Goal: Transaction & Acquisition: Purchase product/service

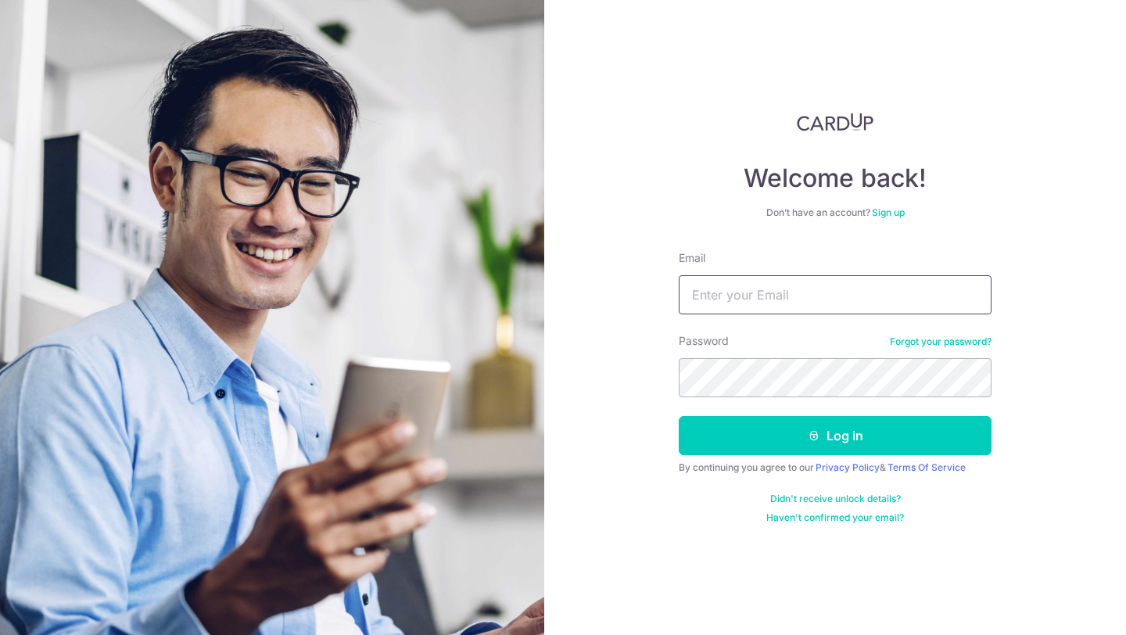
click at [763, 307] on input "Email" at bounding box center [834, 294] width 313 height 39
type input "jeremiahlim95@gmail.com"
click at [678, 416] on button "Log in" at bounding box center [834, 435] width 313 height 39
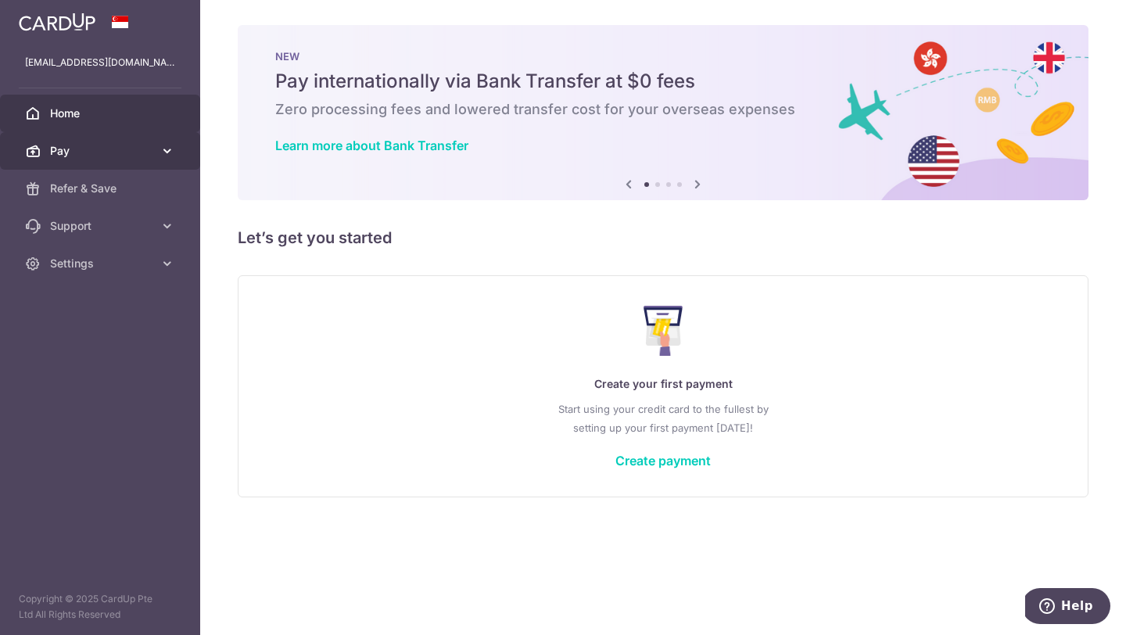
click at [162, 154] on icon at bounding box center [167, 151] width 16 height 16
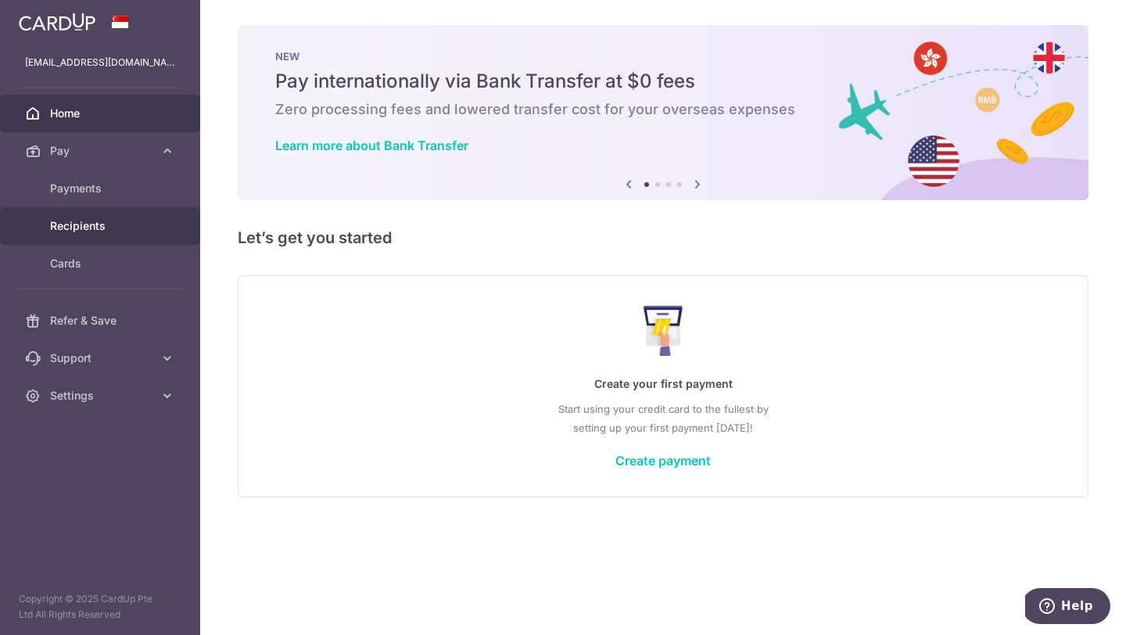
click at [121, 231] on span "Recipients" at bounding box center [101, 226] width 103 height 16
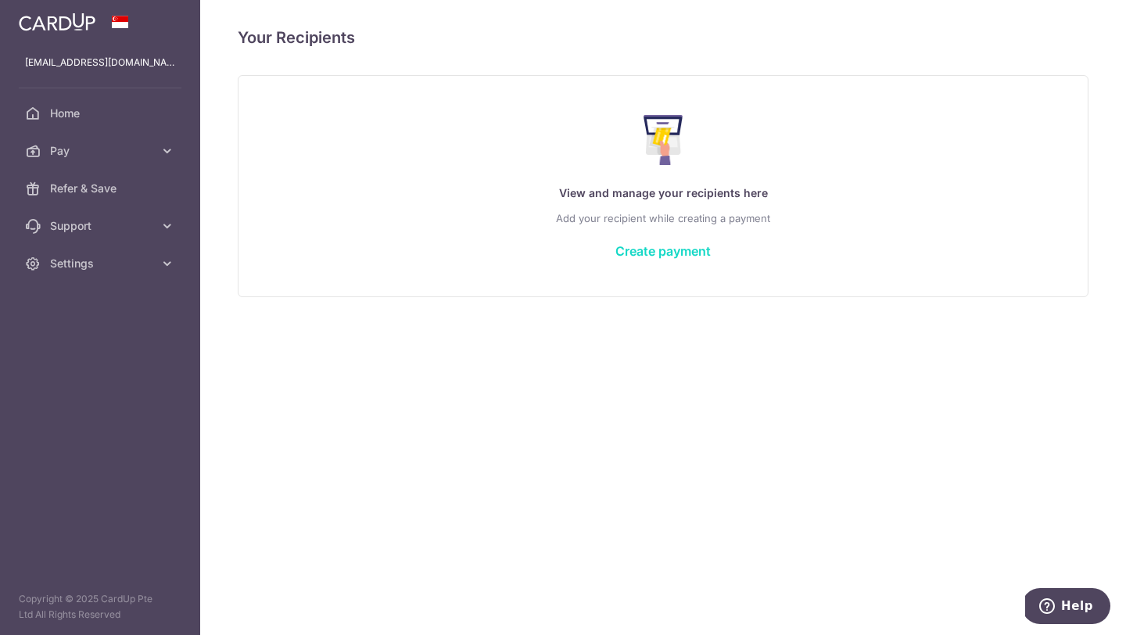
click at [656, 256] on link "Create payment" at bounding box center [662, 251] width 95 height 16
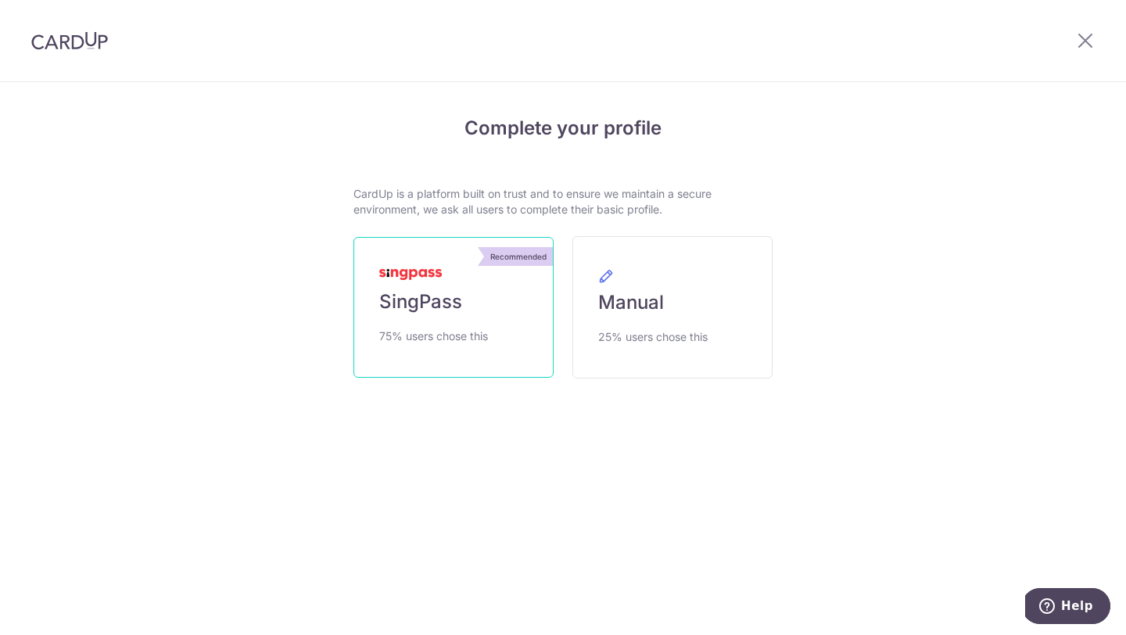
click at [473, 341] on span "75% users chose this" at bounding box center [433, 336] width 109 height 19
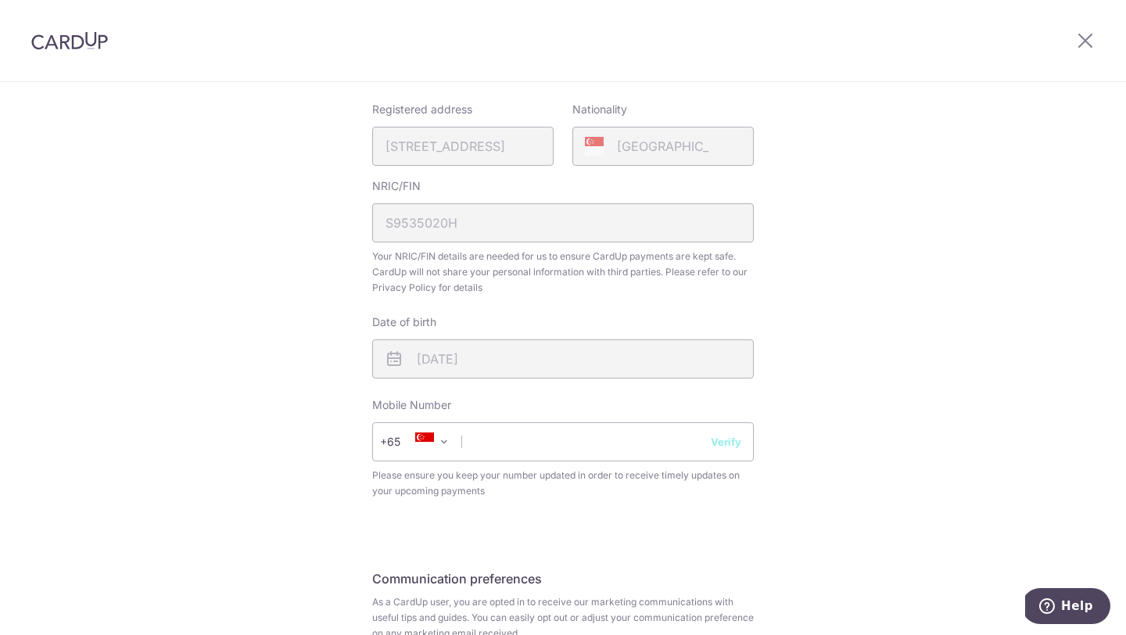
scroll to position [523, 0]
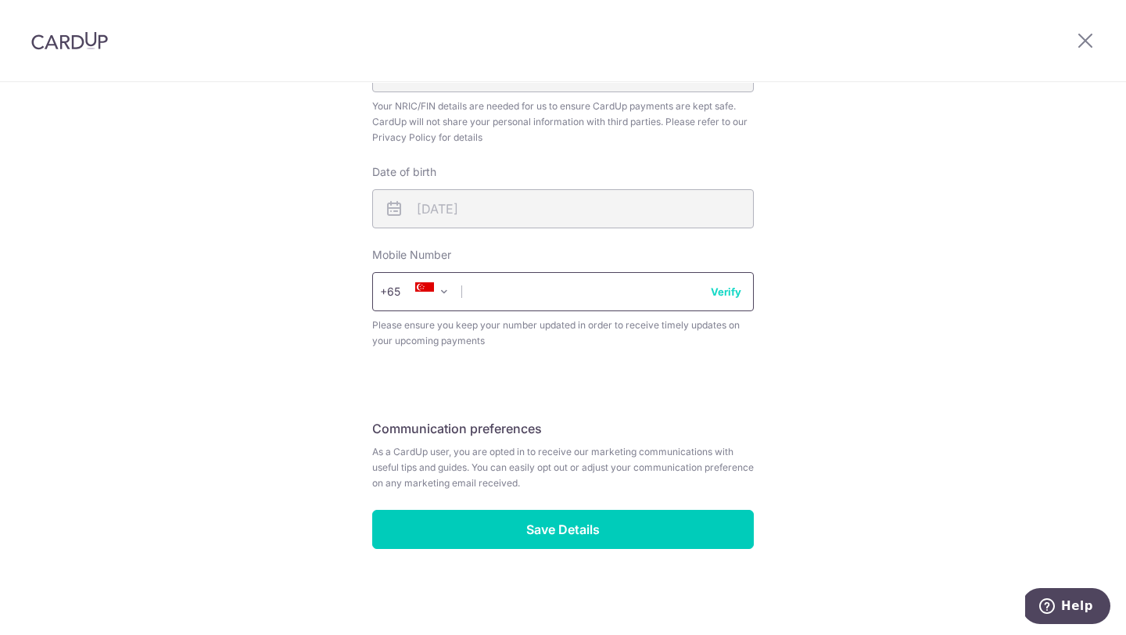
click at [601, 278] on input "text" at bounding box center [562, 291] width 381 height 39
type input "91719165"
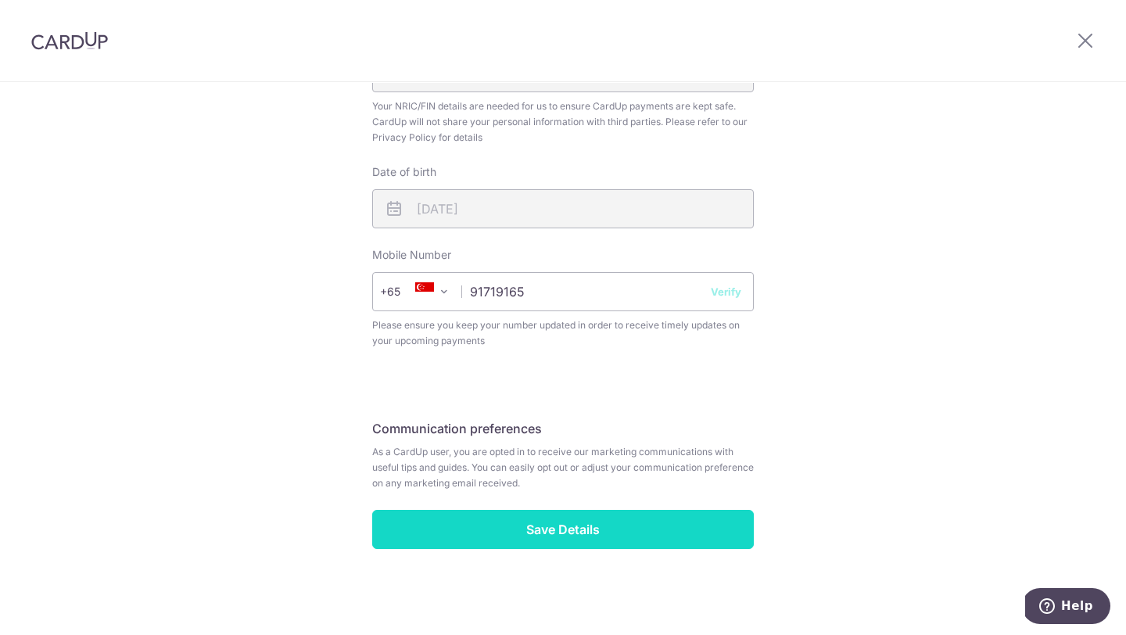
click at [614, 541] on input "Save Details" at bounding box center [562, 529] width 381 height 39
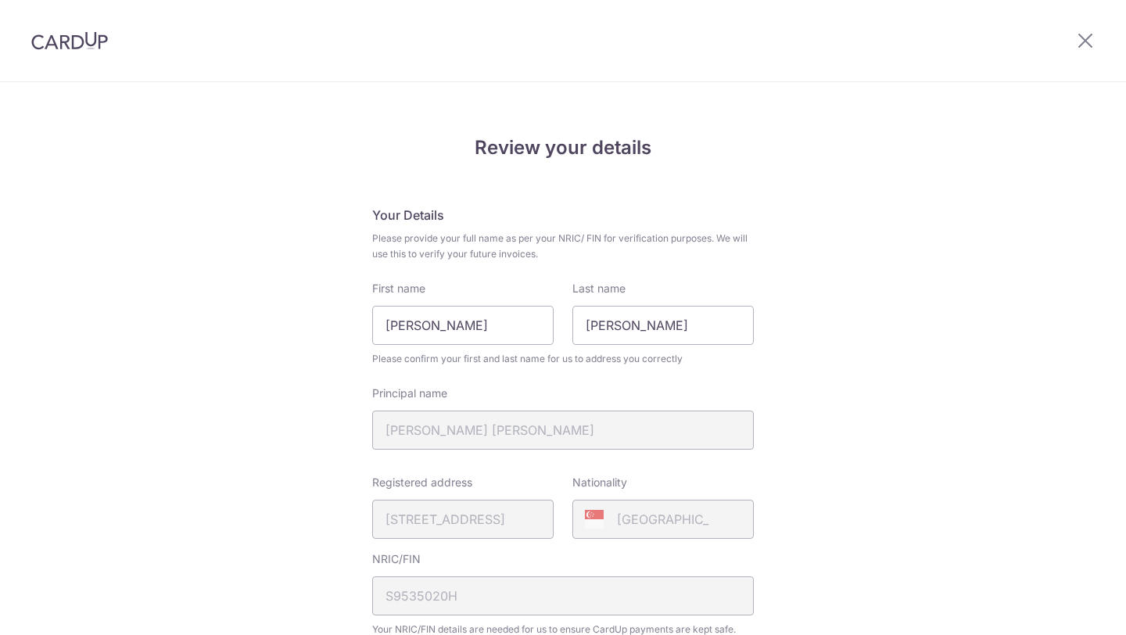
scroll to position [545, 0]
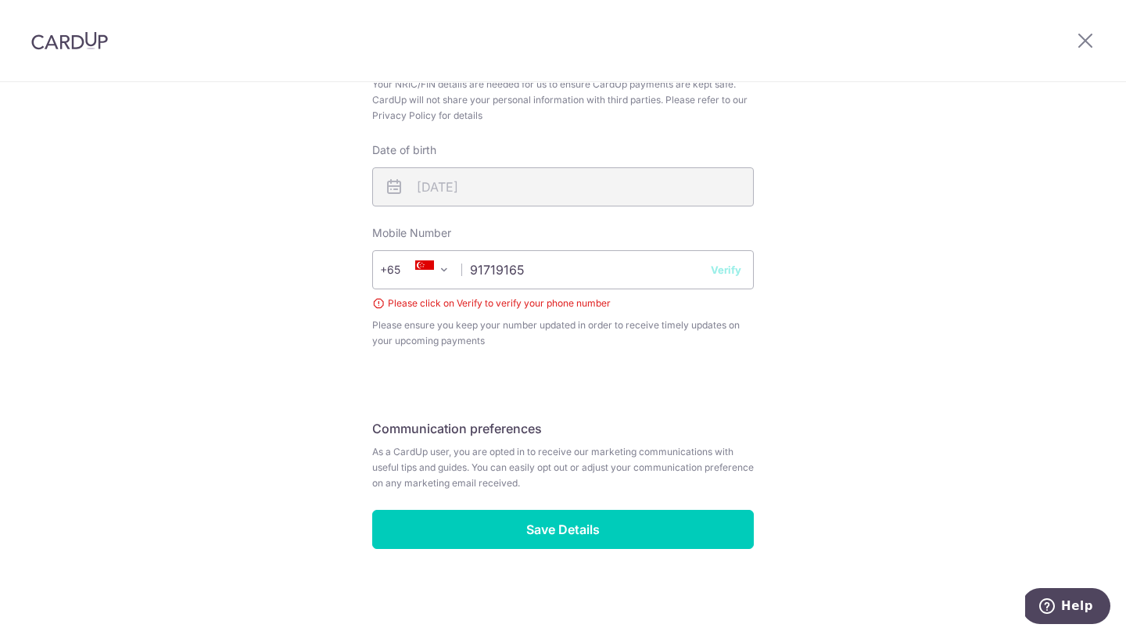
click at [728, 270] on button "Verify" at bounding box center [725, 270] width 30 height 16
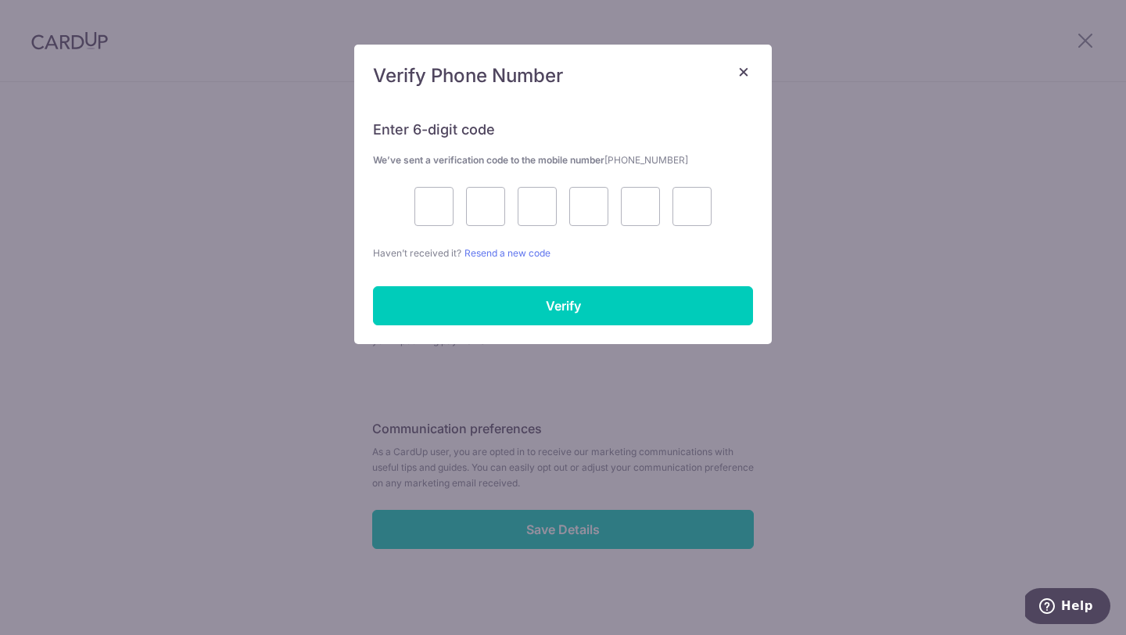
click at [741, 70] on span "×" at bounding box center [743, 70] width 13 height 23
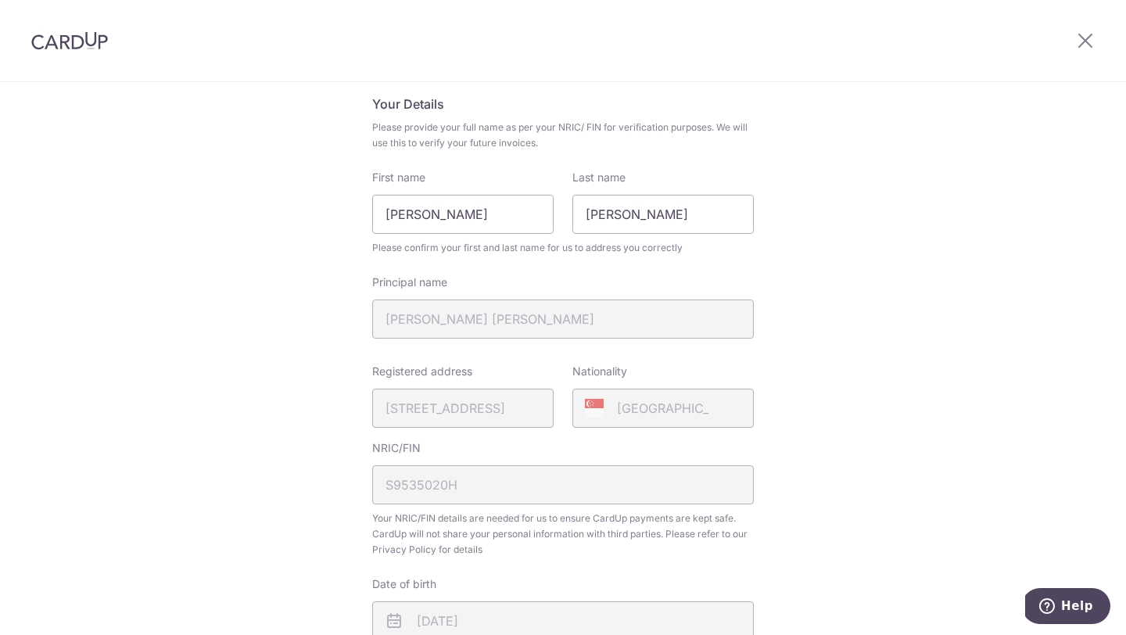
scroll to position [52, 0]
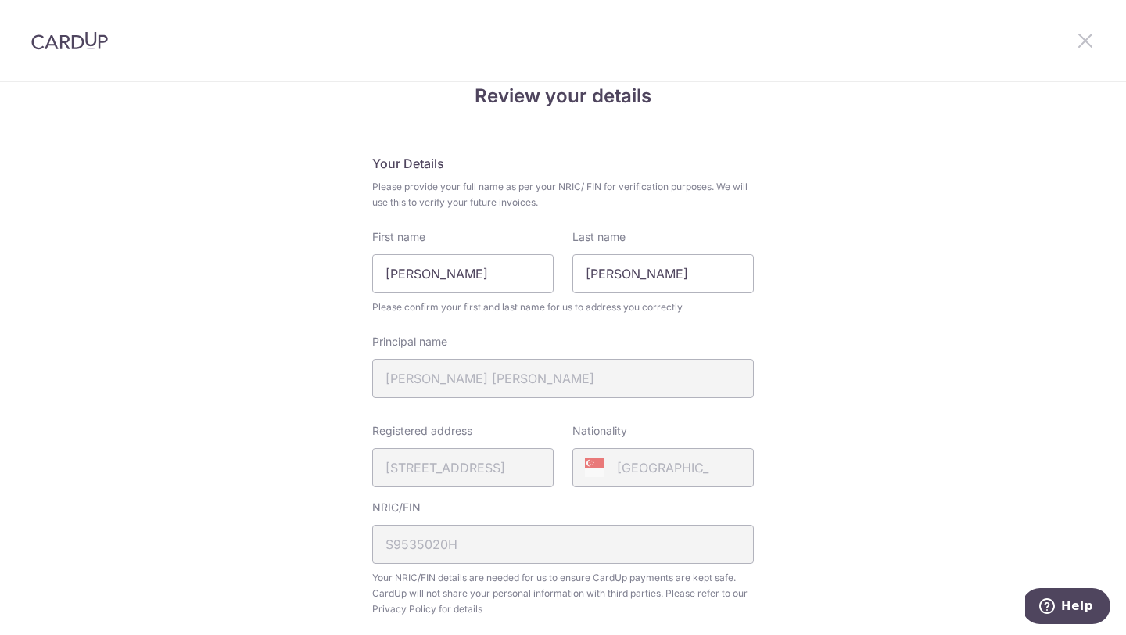
click at [1093, 40] on icon at bounding box center [1084, 40] width 19 height 20
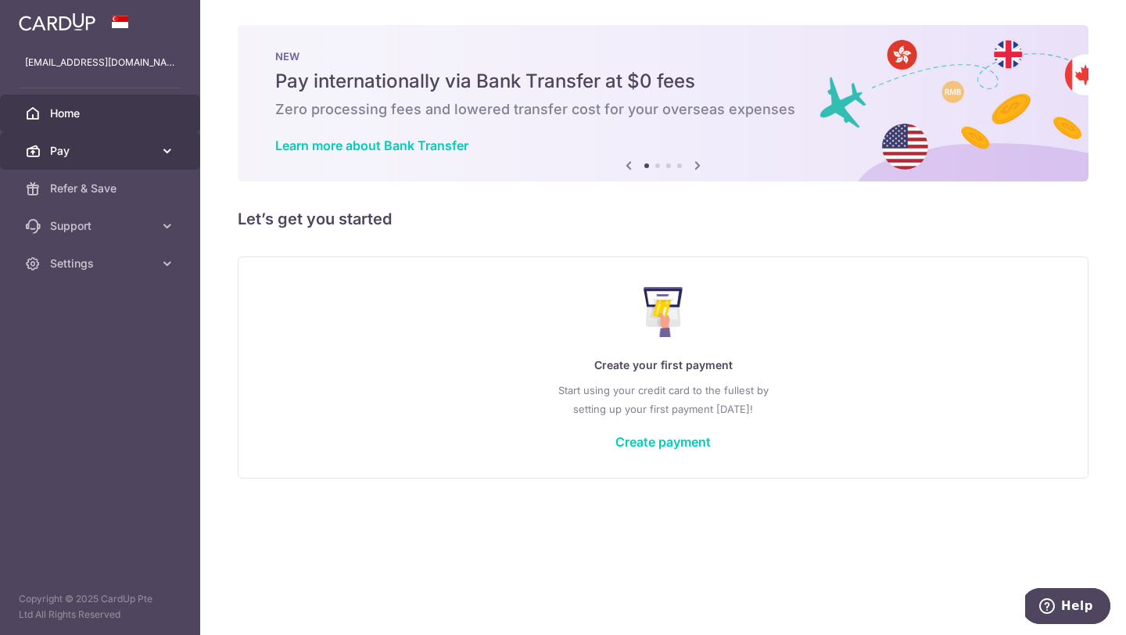
click at [166, 149] on icon at bounding box center [167, 151] width 16 height 16
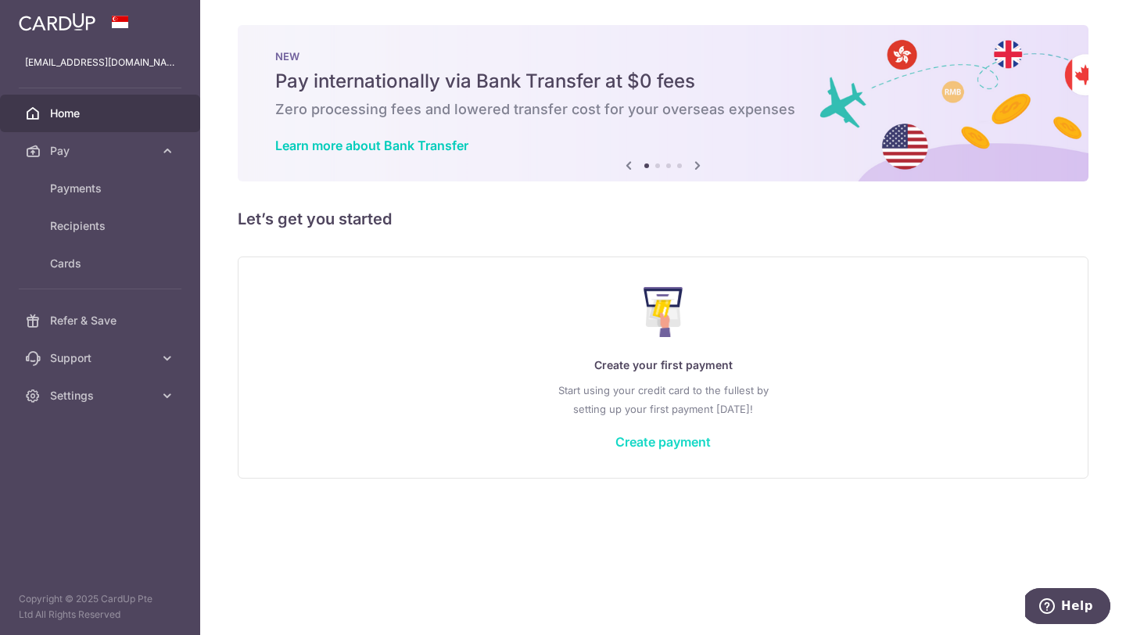
click at [666, 439] on link "Create payment" at bounding box center [662, 442] width 95 height 16
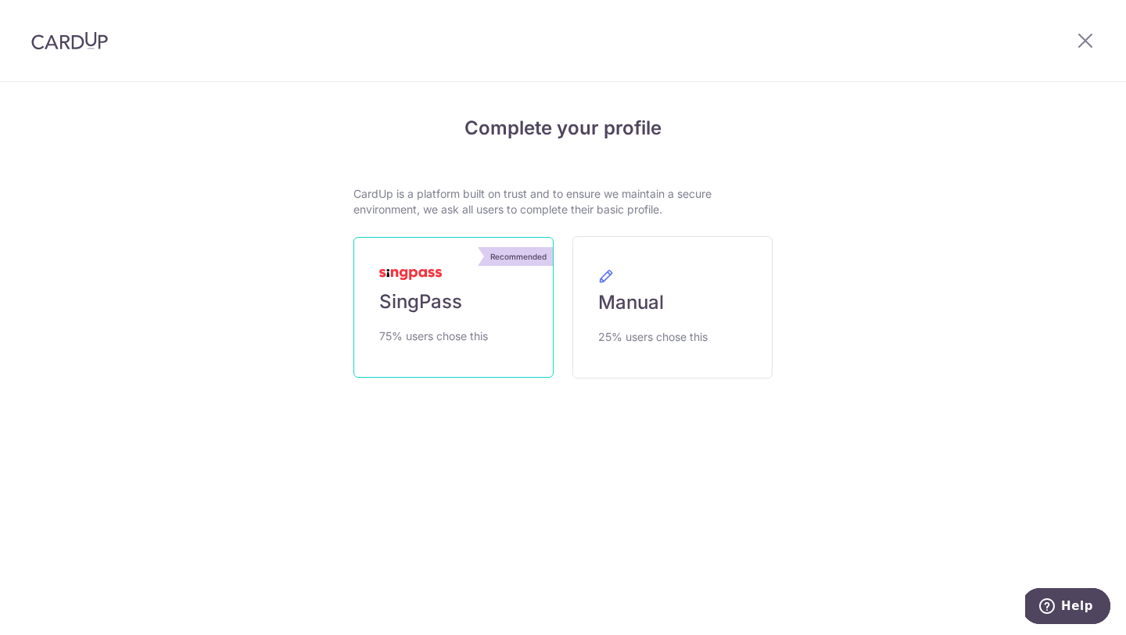
click at [474, 339] on span "75% users chose this" at bounding box center [433, 336] width 109 height 19
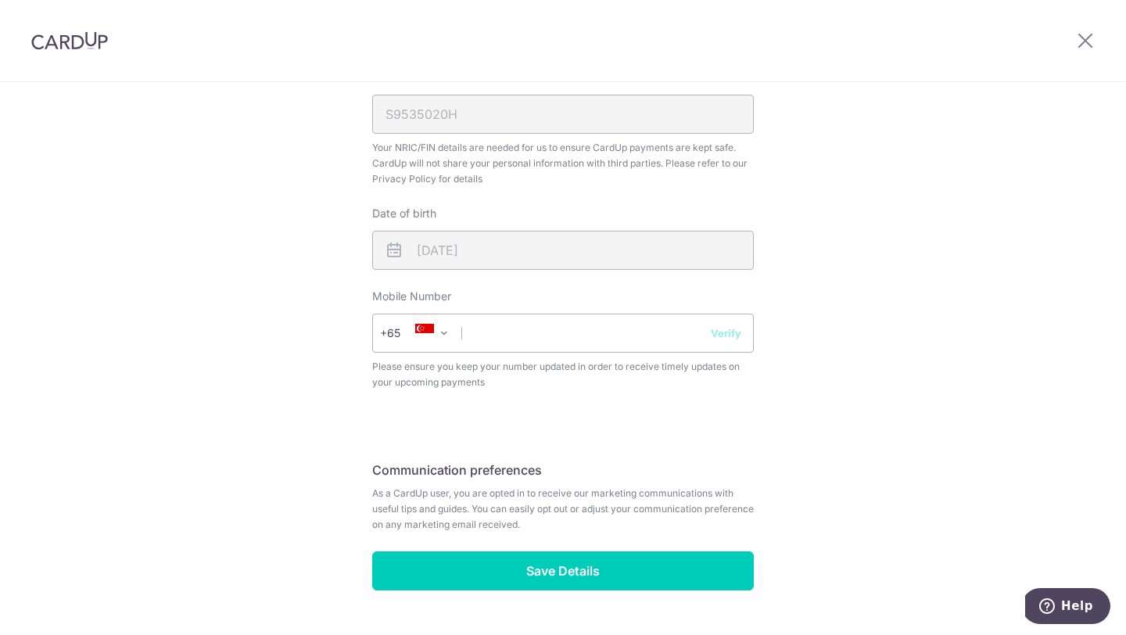
scroll to position [495, 0]
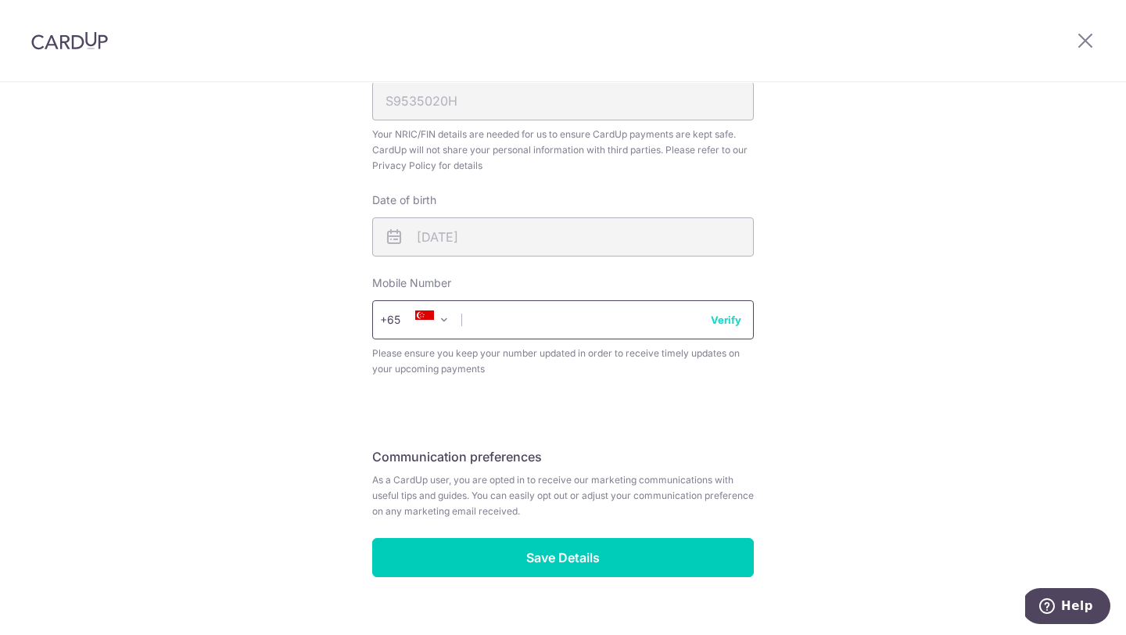
click at [598, 321] on input "text" at bounding box center [562, 319] width 381 height 39
type input "91719165"
click at [731, 324] on button "Verify" at bounding box center [725, 320] width 30 height 16
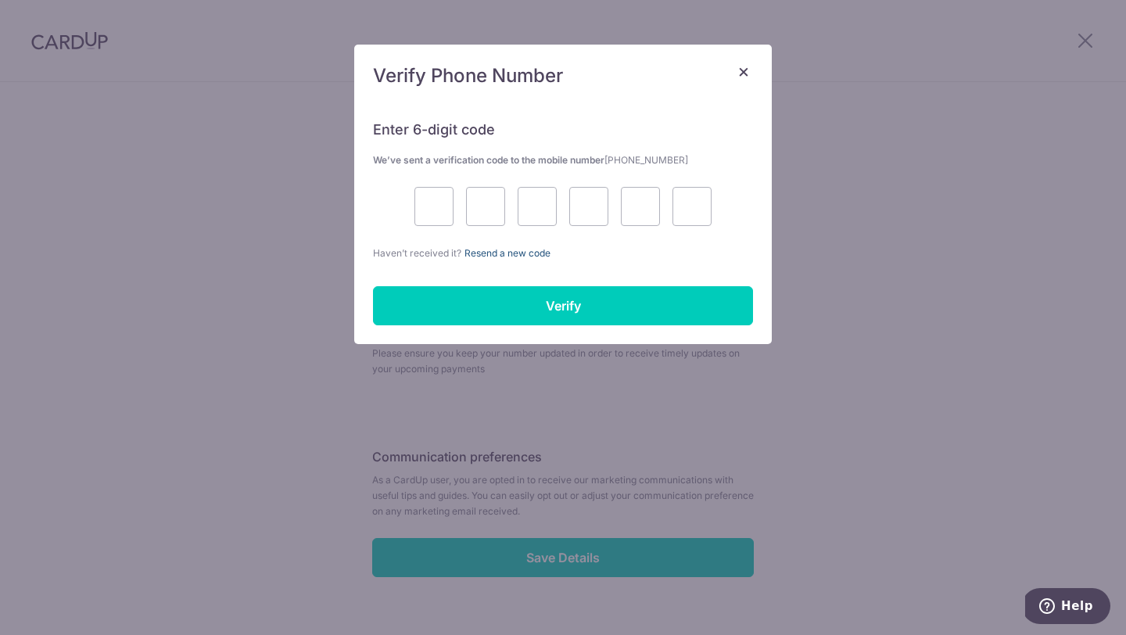
click at [531, 254] on link "Resend a new code" at bounding box center [507, 253] width 86 height 12
click at [438, 209] on input "text" at bounding box center [433, 206] width 39 height 39
type input "5"
type input "4"
type input "2"
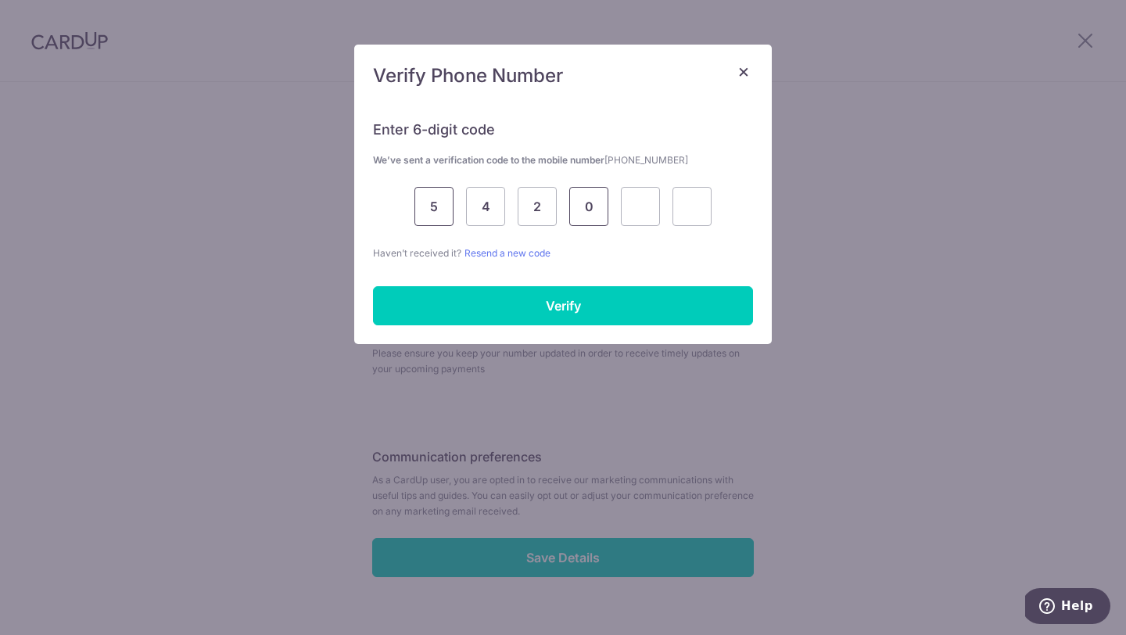
type input "0"
type input "3"
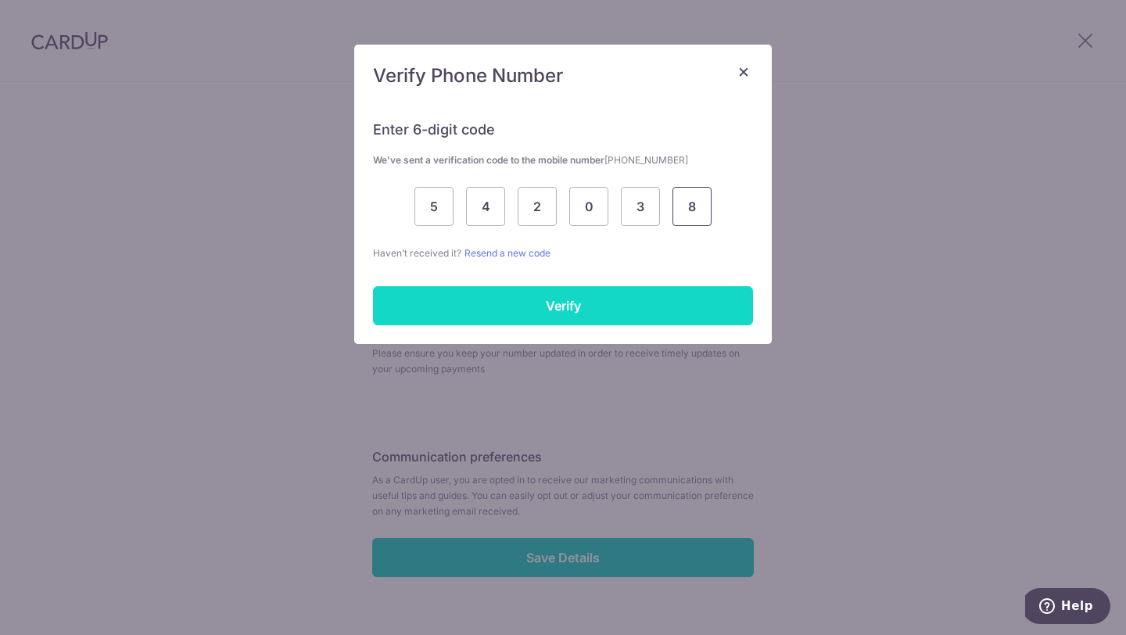
type input "8"
click at [502, 303] on input "Verify" at bounding box center [563, 305] width 380 height 39
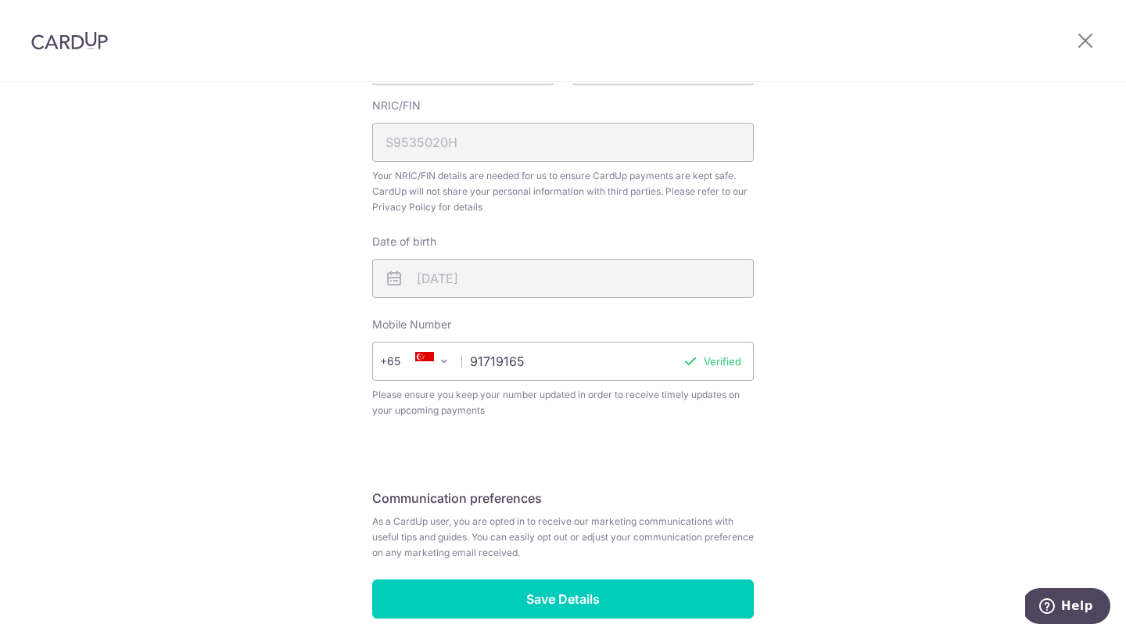
scroll to position [523, 0]
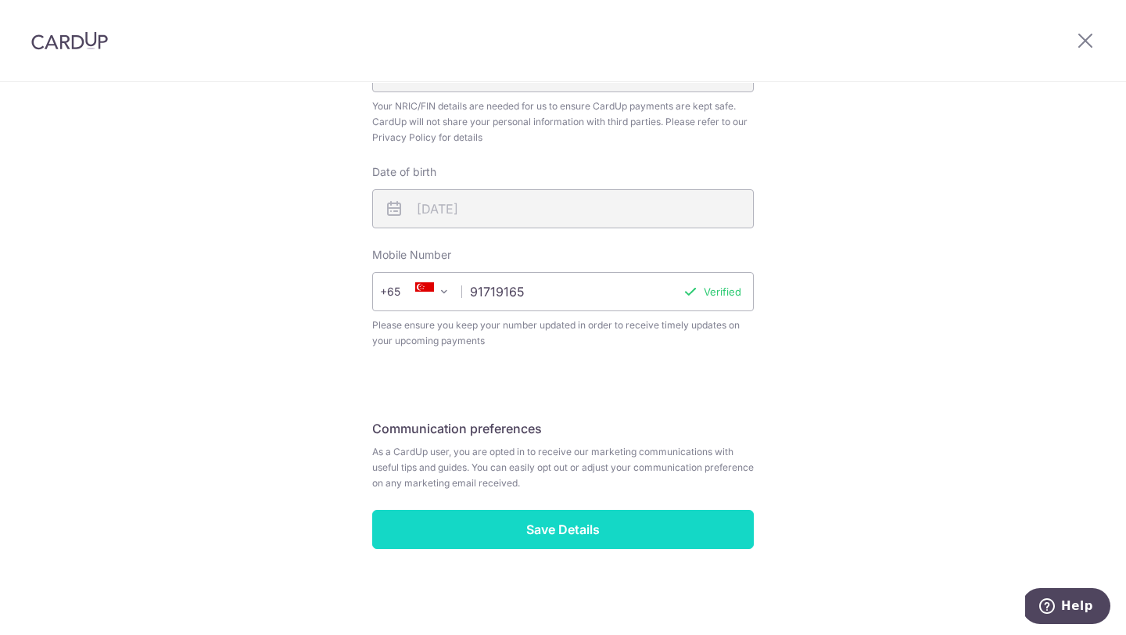
click at [603, 524] on input "Save Details" at bounding box center [562, 529] width 381 height 39
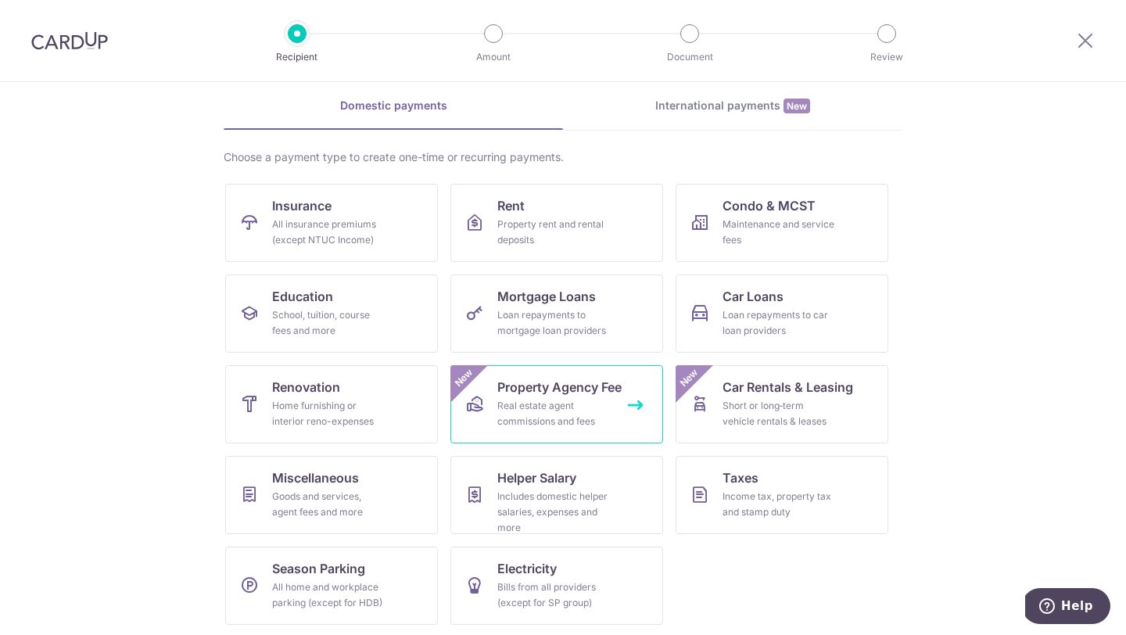
scroll to position [65, 0]
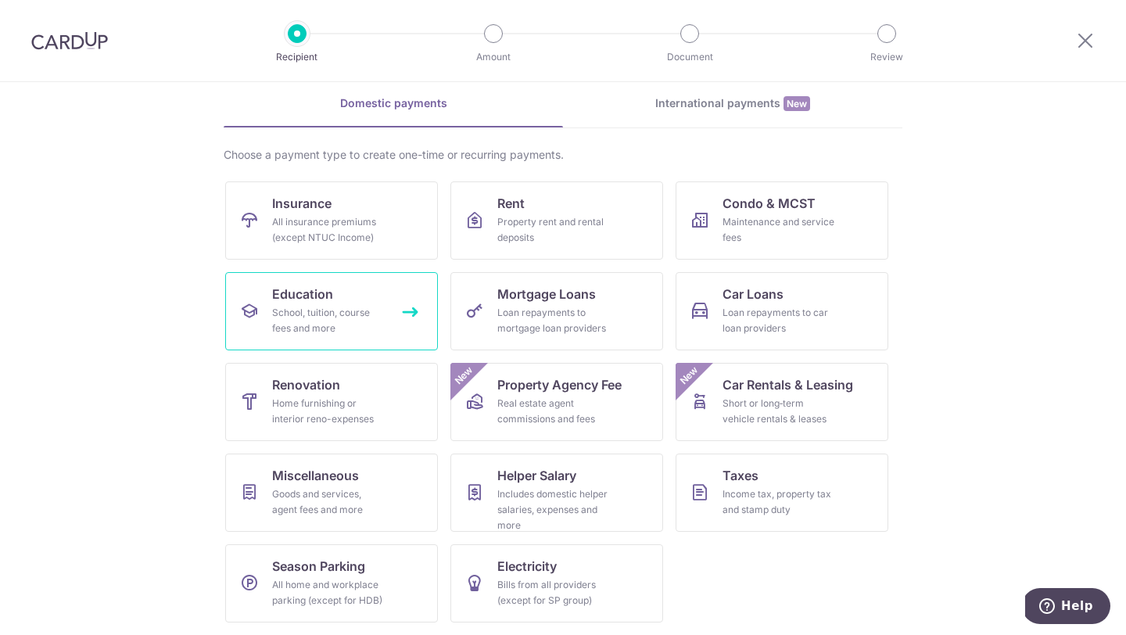
click at [331, 319] on div "School, tuition, course fees and more" at bounding box center [328, 320] width 113 height 31
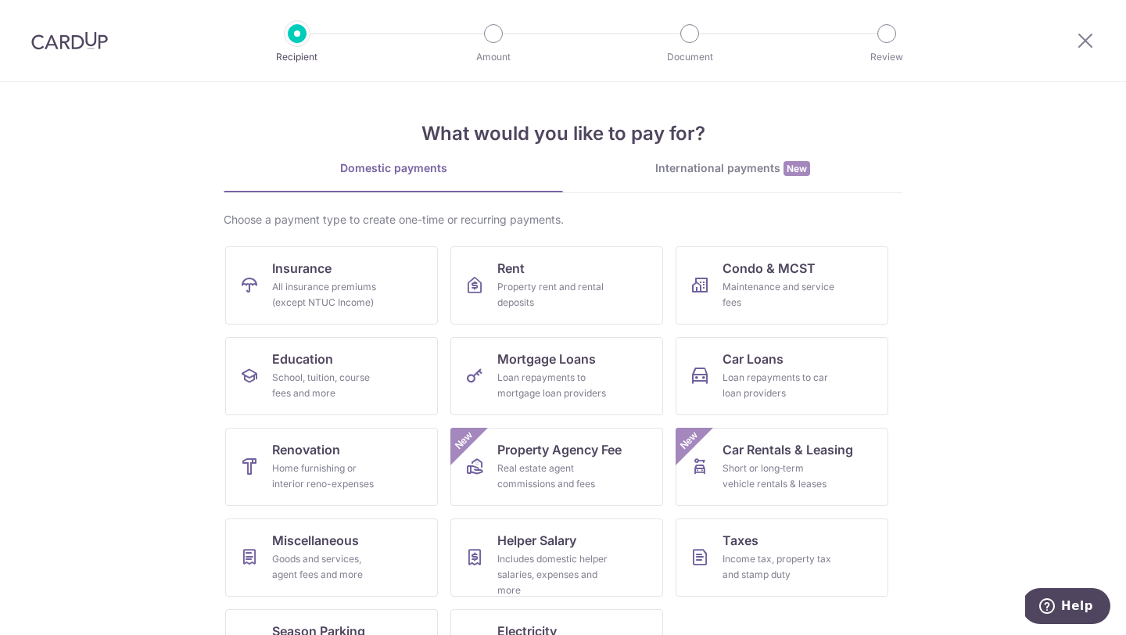
click at [778, 173] on div "International payments New" at bounding box center [732, 168] width 339 height 16
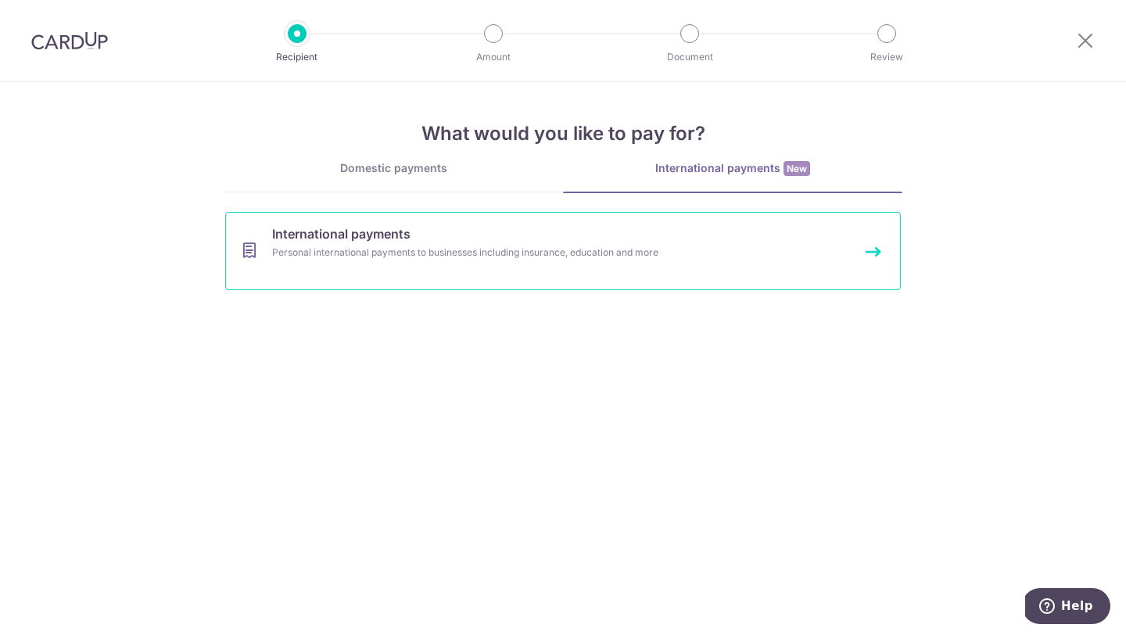
click at [867, 251] on link "International payments Personal international payments to businesses including …" at bounding box center [562, 251] width 675 height 78
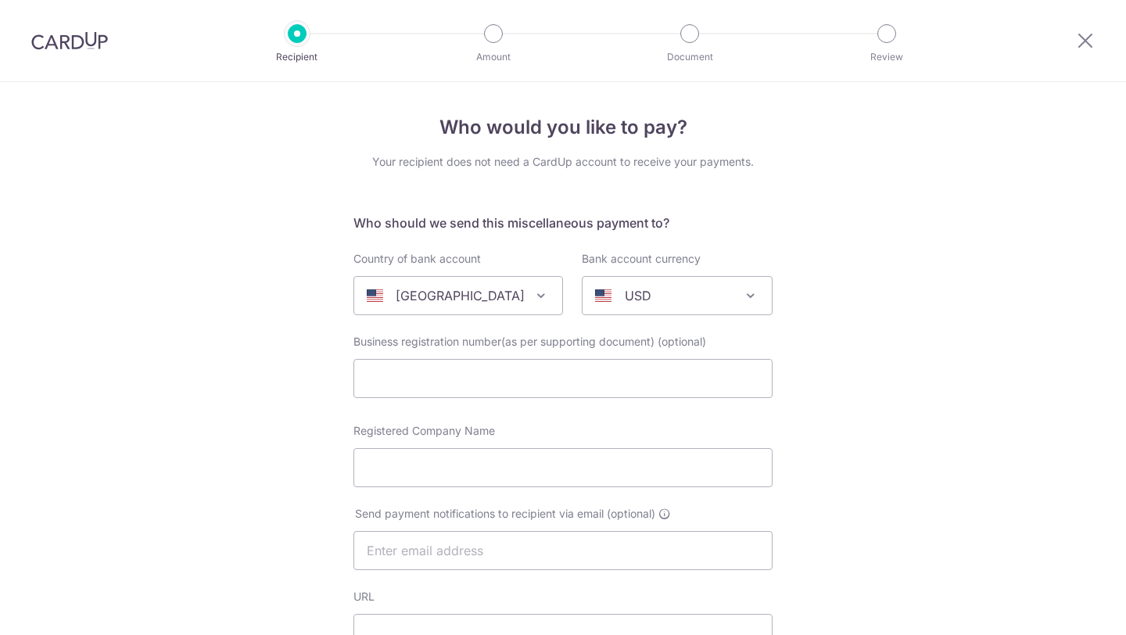
select select
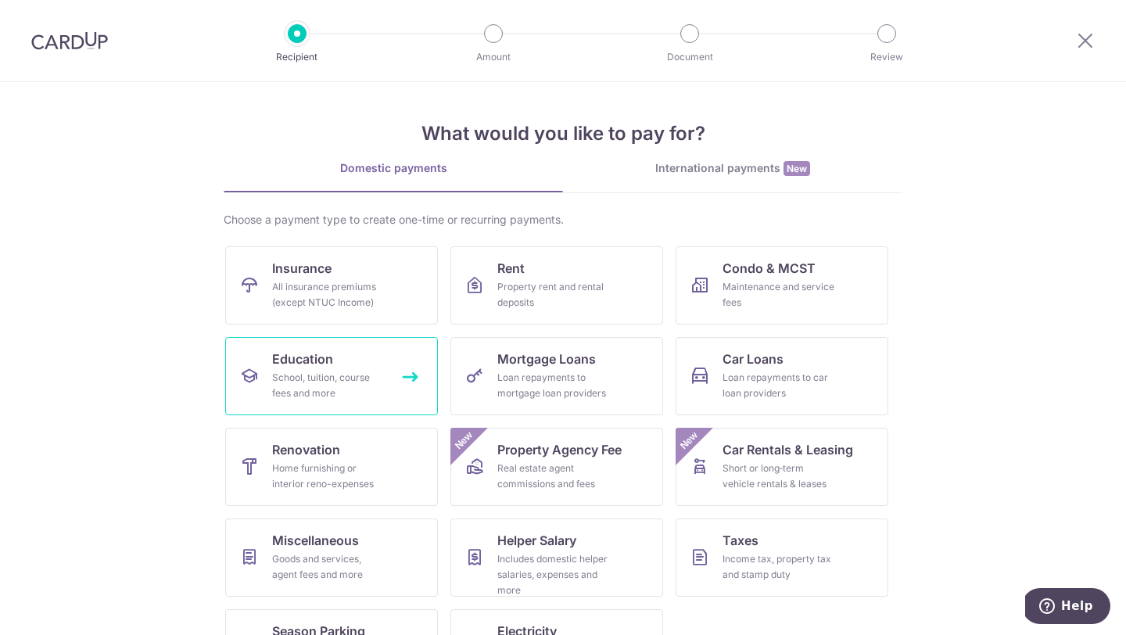
click at [410, 376] on link "Education School, tuition, course fees and more" at bounding box center [331, 376] width 213 height 78
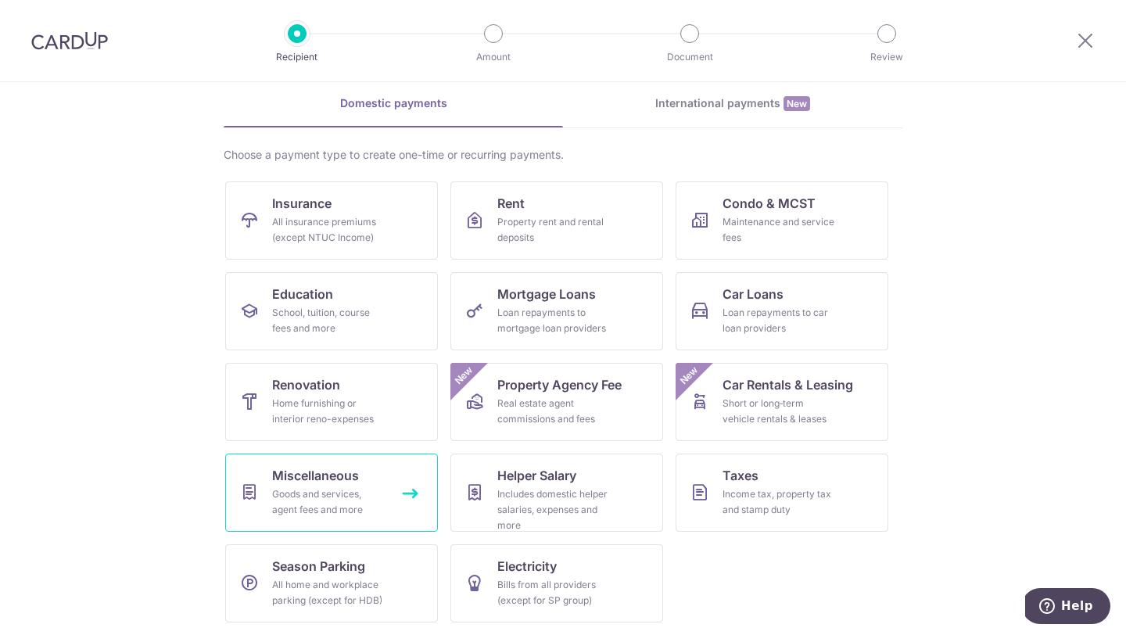
click at [368, 486] on div "Goods and services, agent fees and more" at bounding box center [328, 501] width 113 height 31
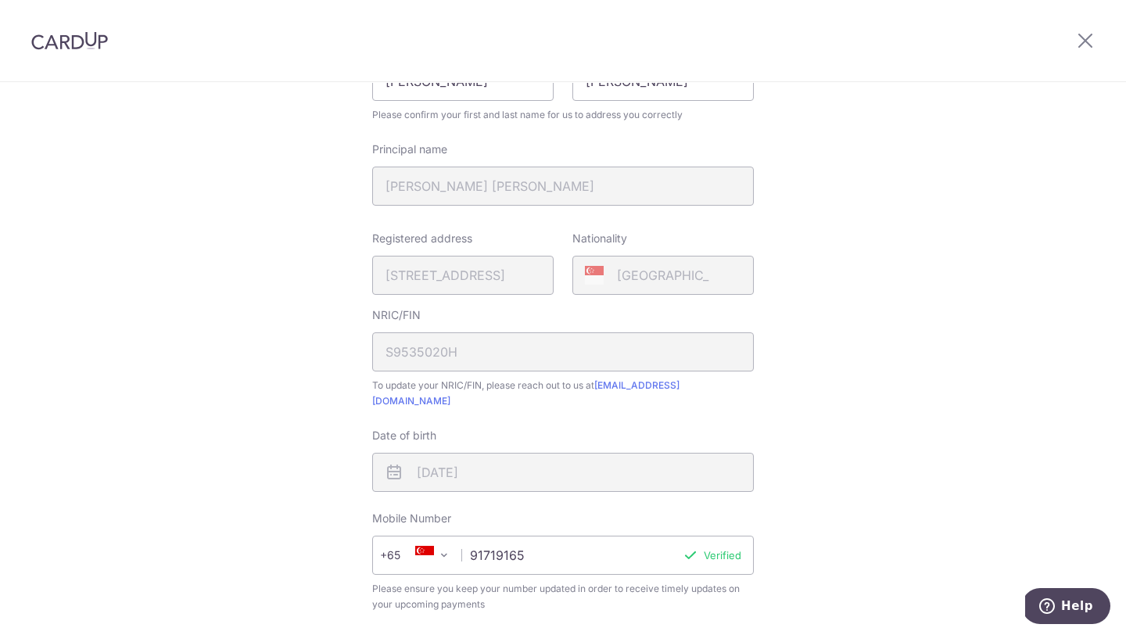
scroll to position [454, 0]
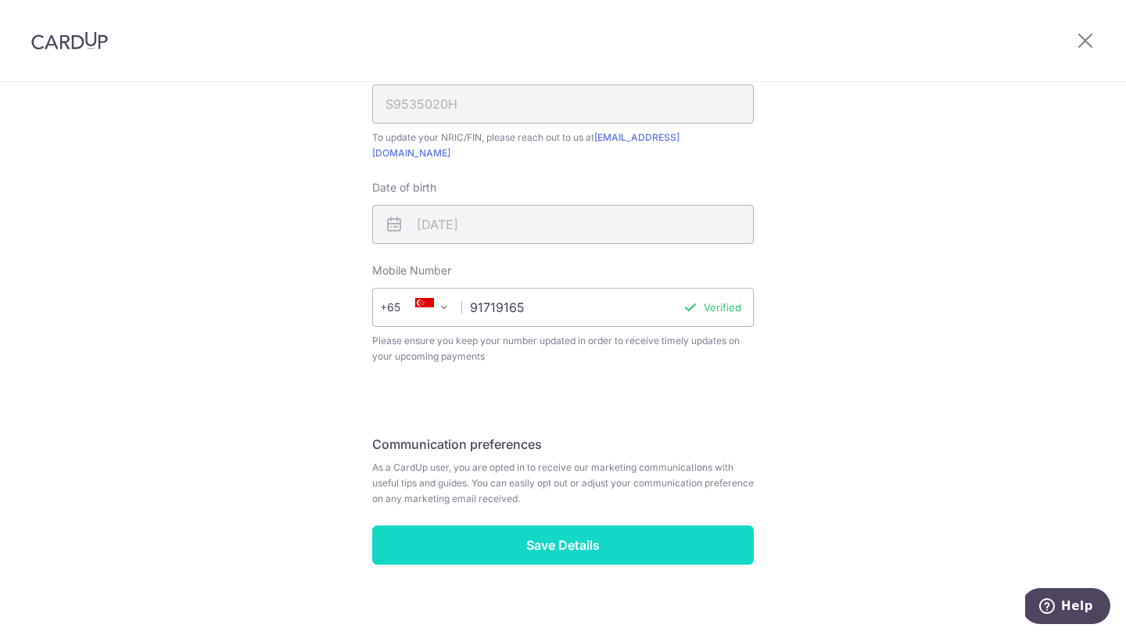
click at [535, 527] on input "Save Details" at bounding box center [562, 544] width 381 height 39
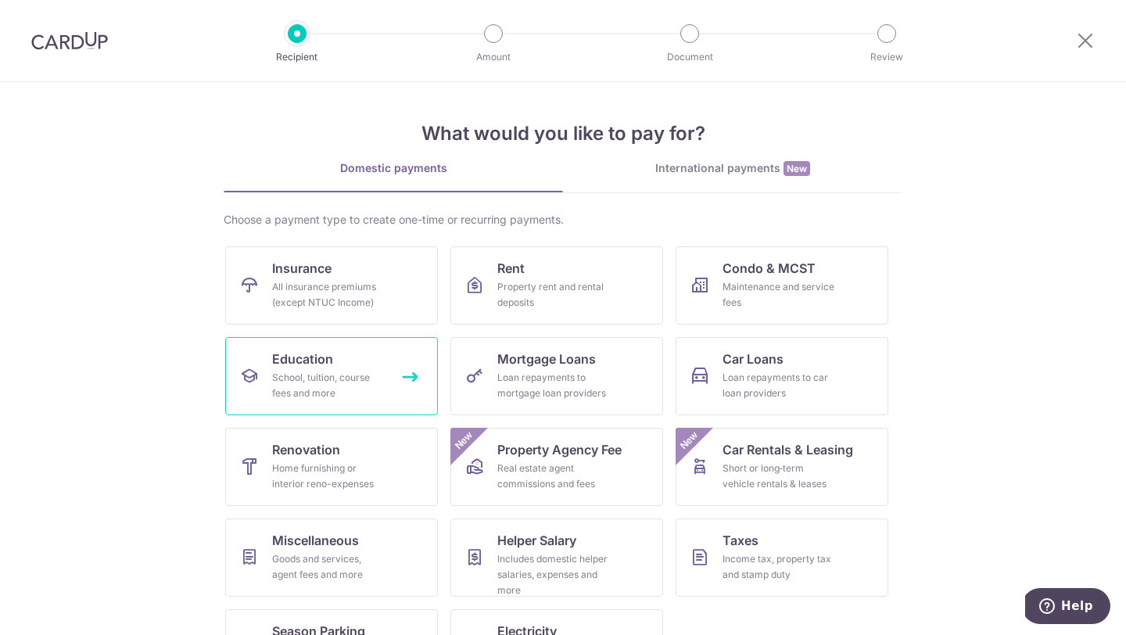
click at [405, 374] on link "Education School, tuition, course fees and more" at bounding box center [331, 376] width 213 height 78
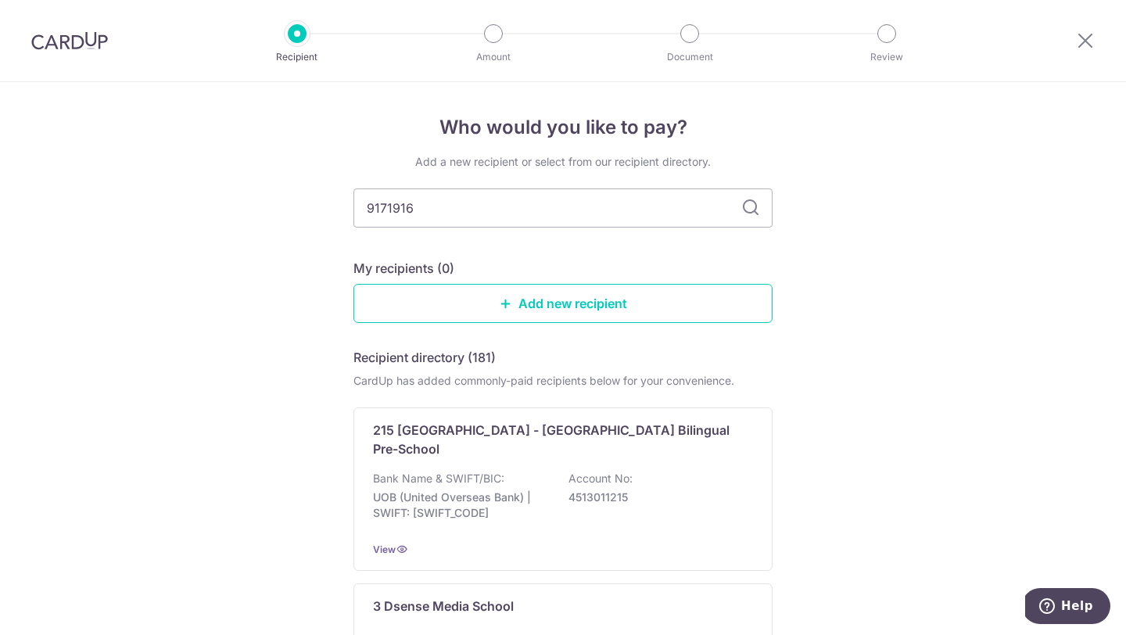
type input "91719165"
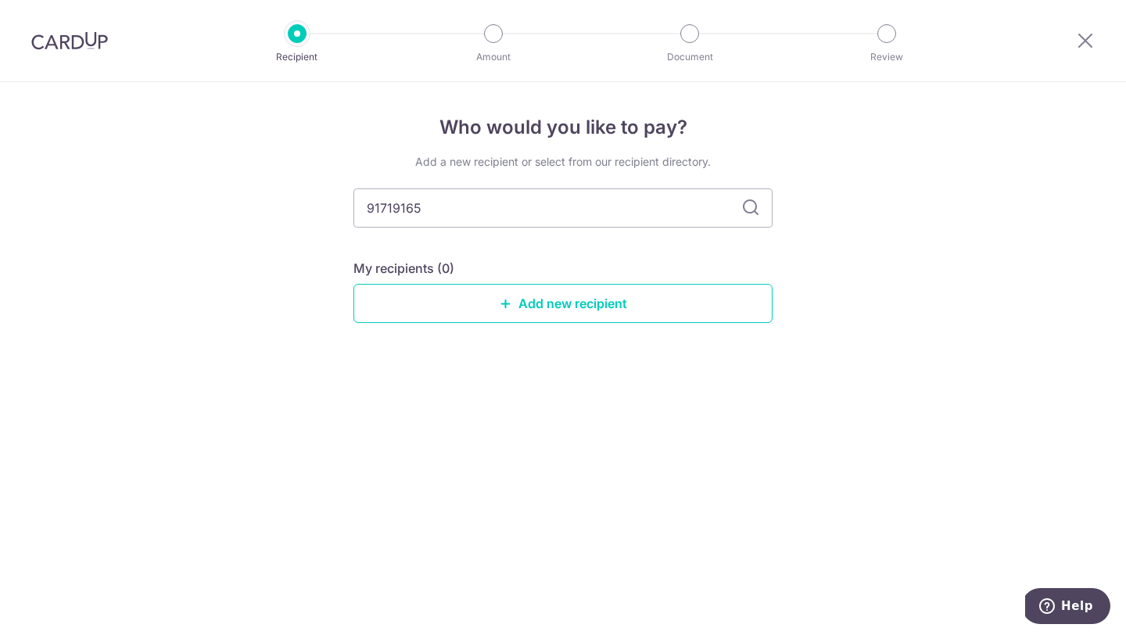
click at [749, 203] on icon at bounding box center [750, 208] width 19 height 19
click at [681, 302] on link "Add new recipient" at bounding box center [562, 303] width 419 height 39
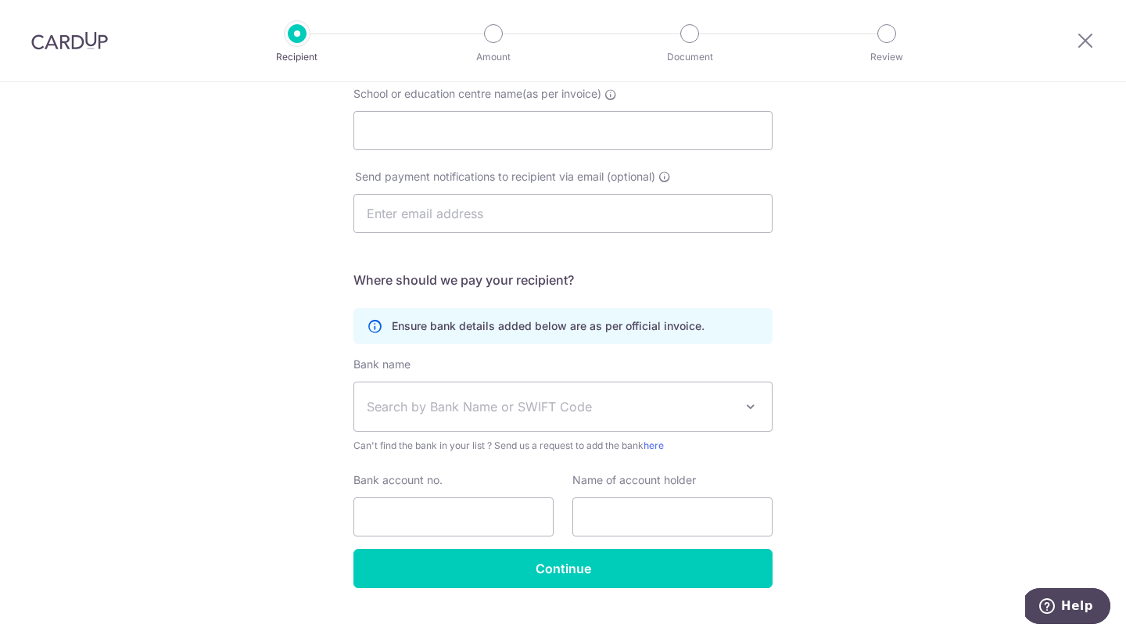
scroll to position [166, 0]
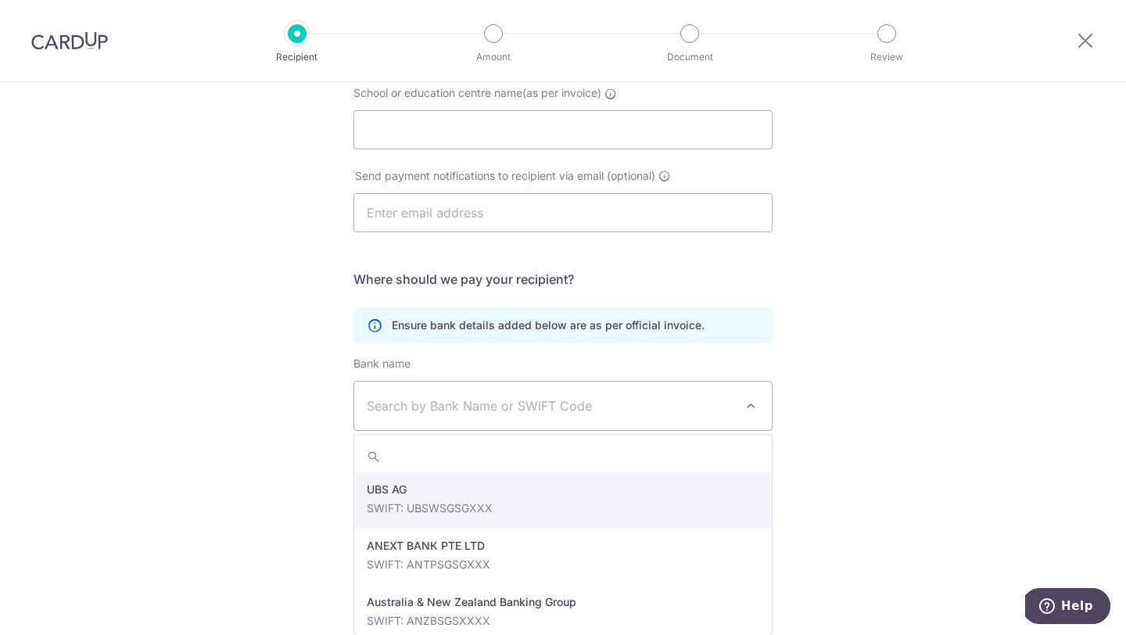
click at [647, 408] on span "Search by Bank Name or SWIFT Code" at bounding box center [550, 405] width 367 height 19
type input "DBS"
select select "6"
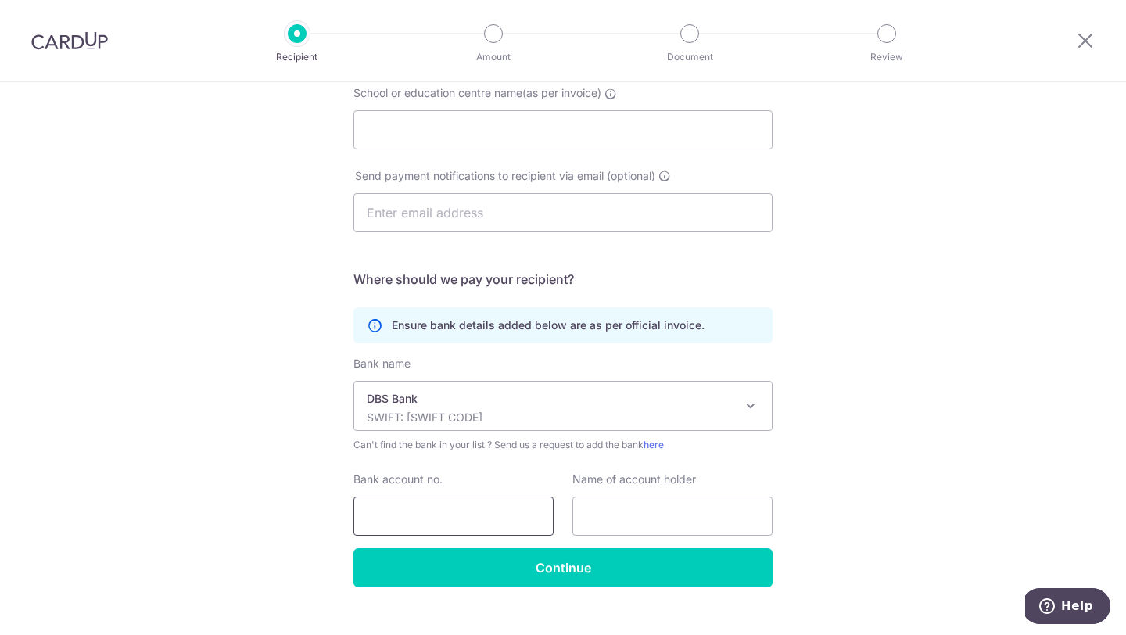
click at [524, 512] on input "Bank account no." at bounding box center [453, 515] width 200 height 39
type input "186595165"
click at [627, 521] on input "text" at bounding box center [672, 515] width 200 height 39
click at [627, 521] on input "[PERSON_NAME]" at bounding box center [672, 515] width 200 height 39
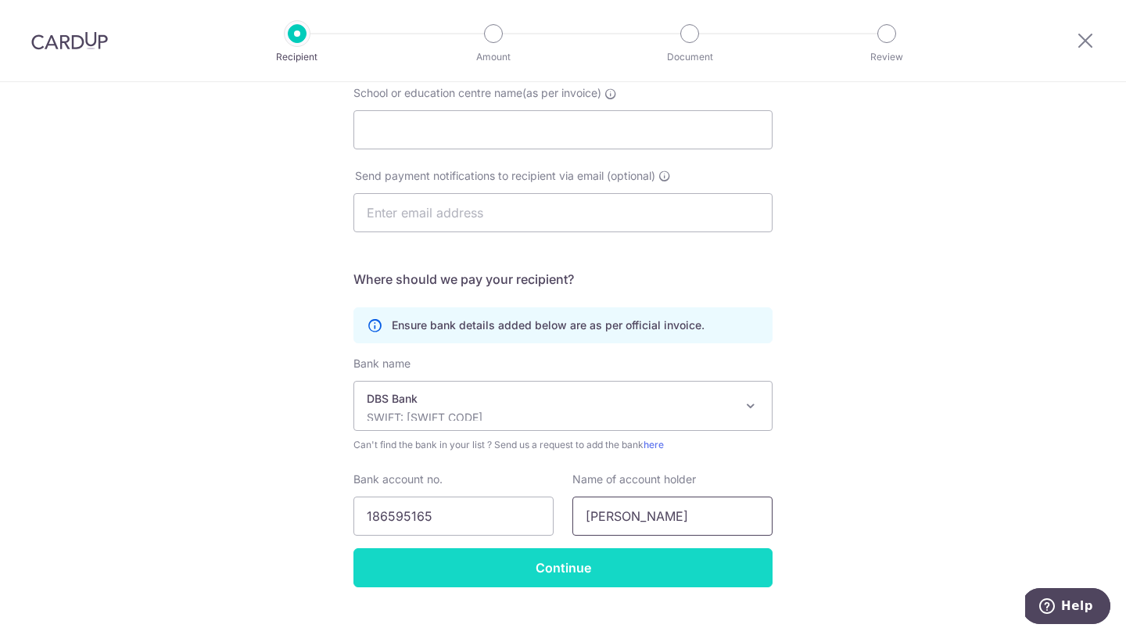
type input "Jeremiah Lim"
click at [577, 573] on input "Continue" at bounding box center [562, 567] width 419 height 39
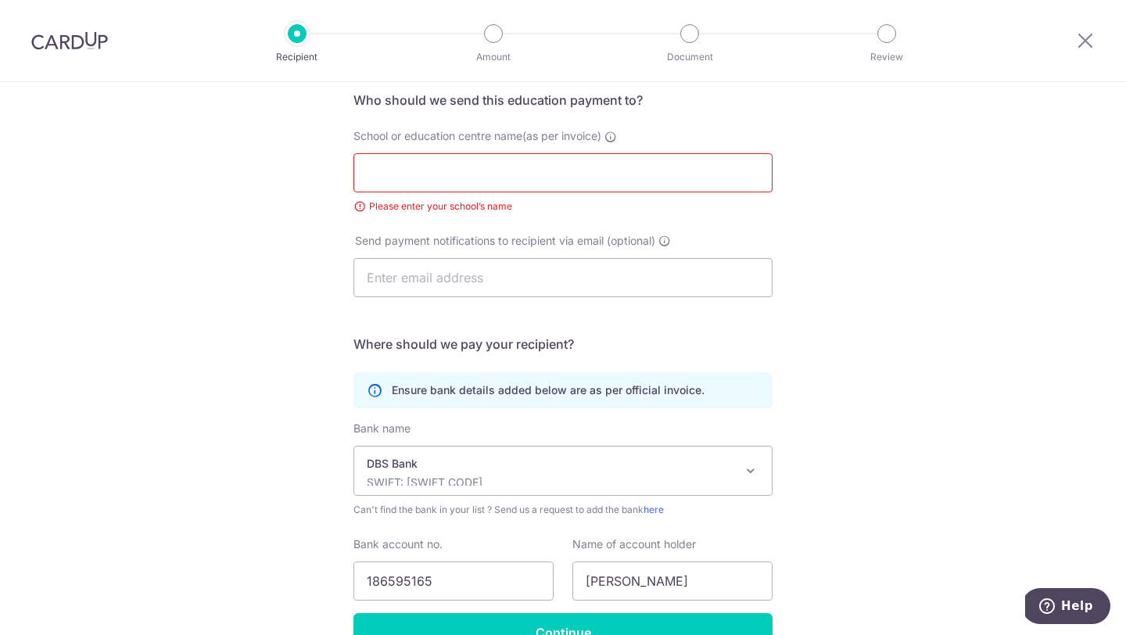
scroll to position [42, 0]
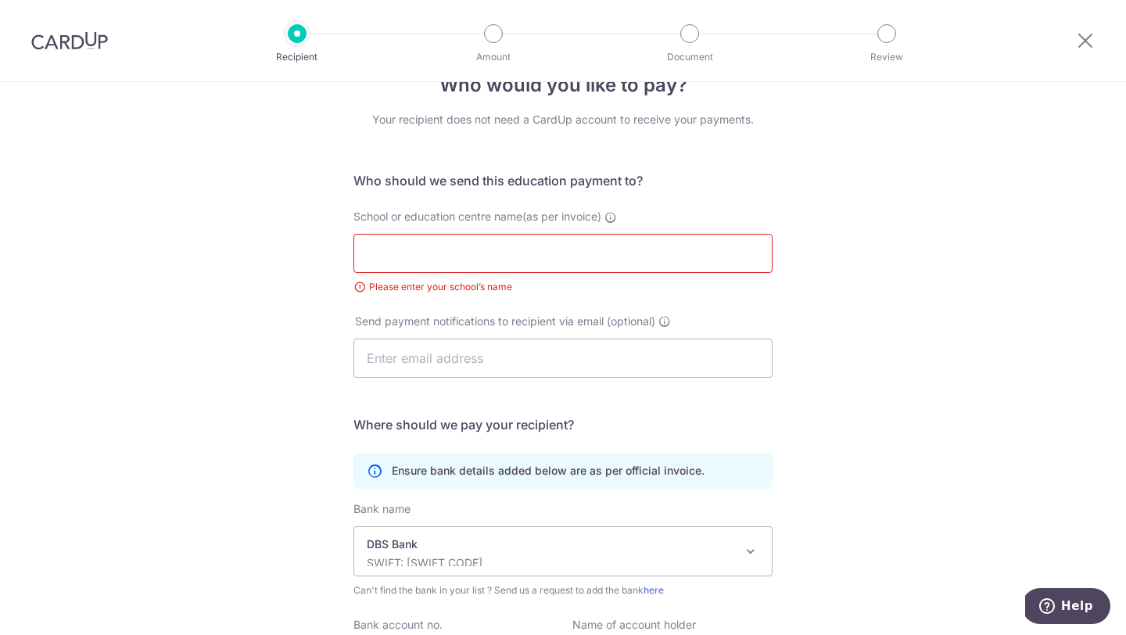
click at [564, 262] on input "School or education centre name(as per invoice)" at bounding box center [562, 253] width 419 height 39
type input "-"
click at [695, 304] on div "School or education centre name(as per invoice) - Please enter your school’s na…" at bounding box center [563, 261] width 438 height 105
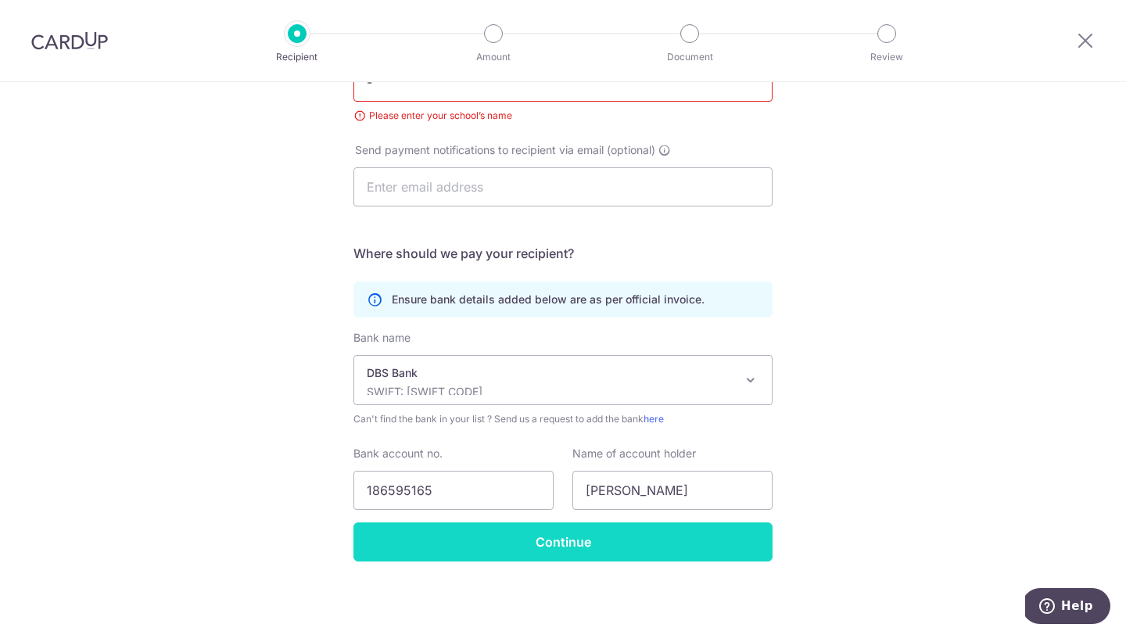
click at [650, 545] on input "Continue" at bounding box center [562, 541] width 419 height 39
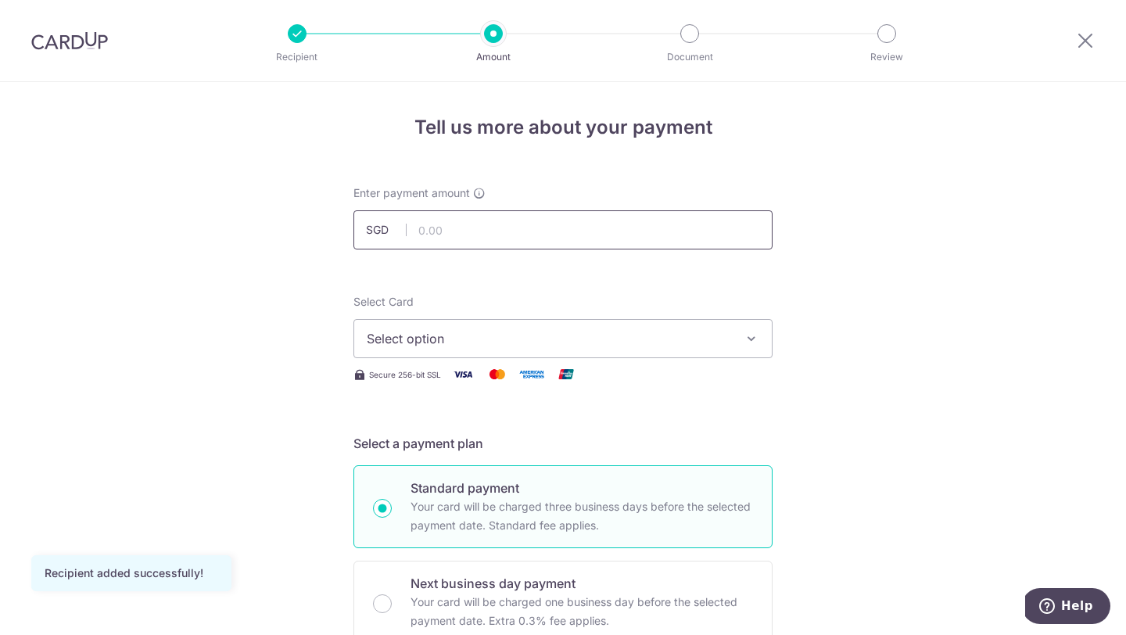
click at [533, 227] on input "text" at bounding box center [562, 229] width 419 height 39
click at [422, 231] on input "5" at bounding box center [562, 229] width 419 height 39
click at [427, 231] on input "5" at bounding box center [562, 229] width 419 height 39
click at [446, 232] on input "5" at bounding box center [562, 229] width 419 height 39
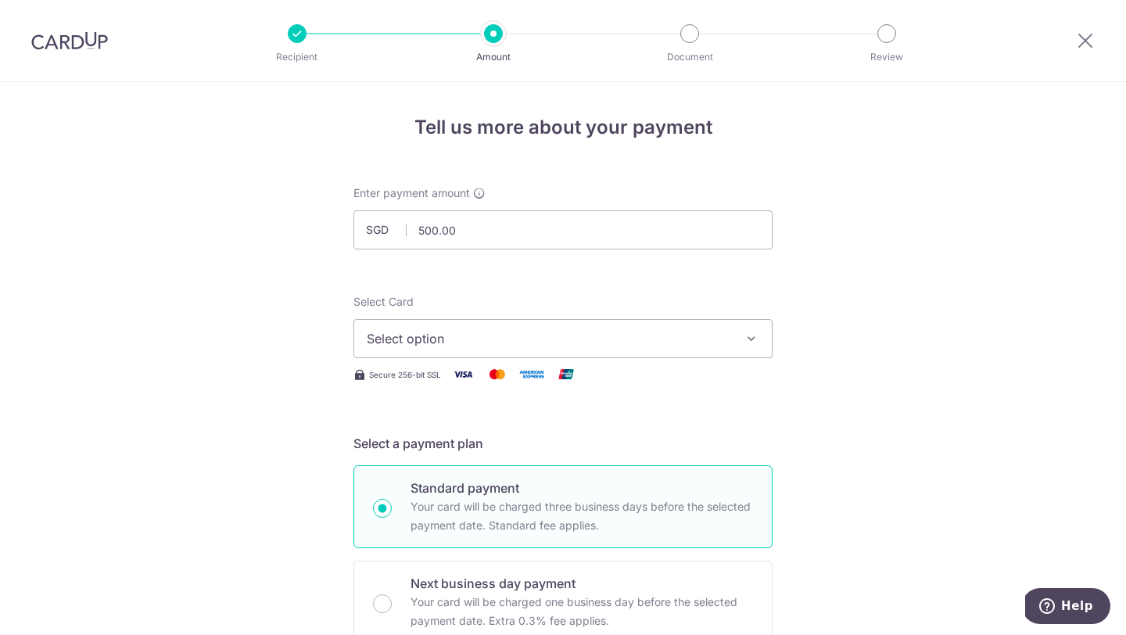
click at [753, 339] on icon "button" at bounding box center [751, 339] width 16 height 16
click at [427, 235] on input "500.00" at bounding box center [562, 229] width 419 height 39
type input "600.00"
click at [595, 346] on span "Select option" at bounding box center [549, 338] width 364 height 19
click at [671, 385] on span "Add credit card" at bounding box center [577, 382] width 364 height 16
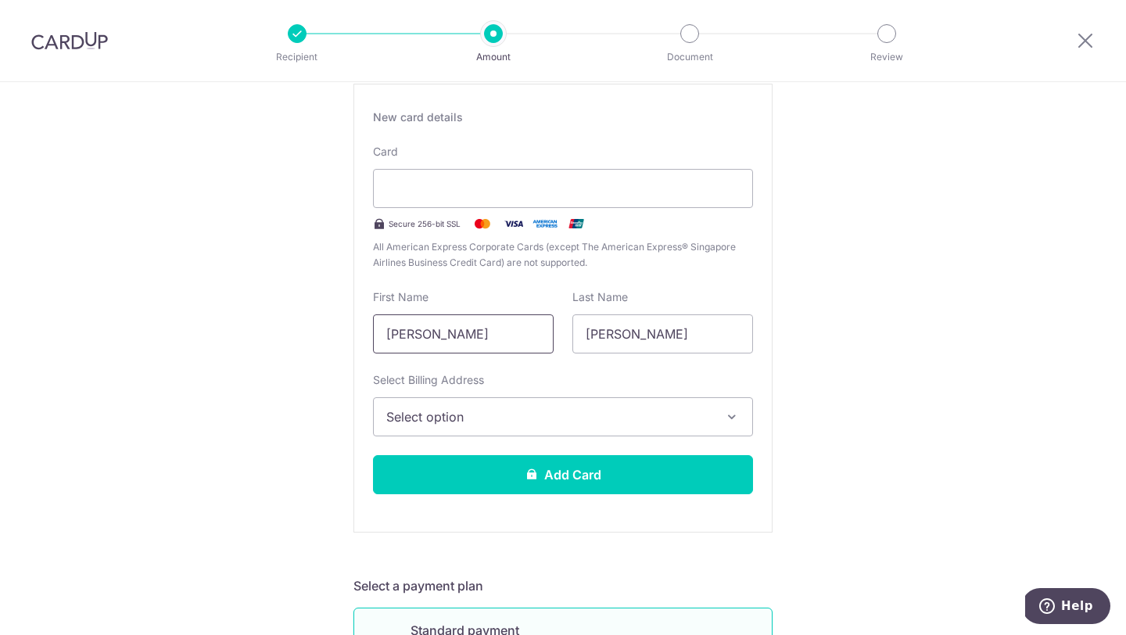
scroll to position [315, 0]
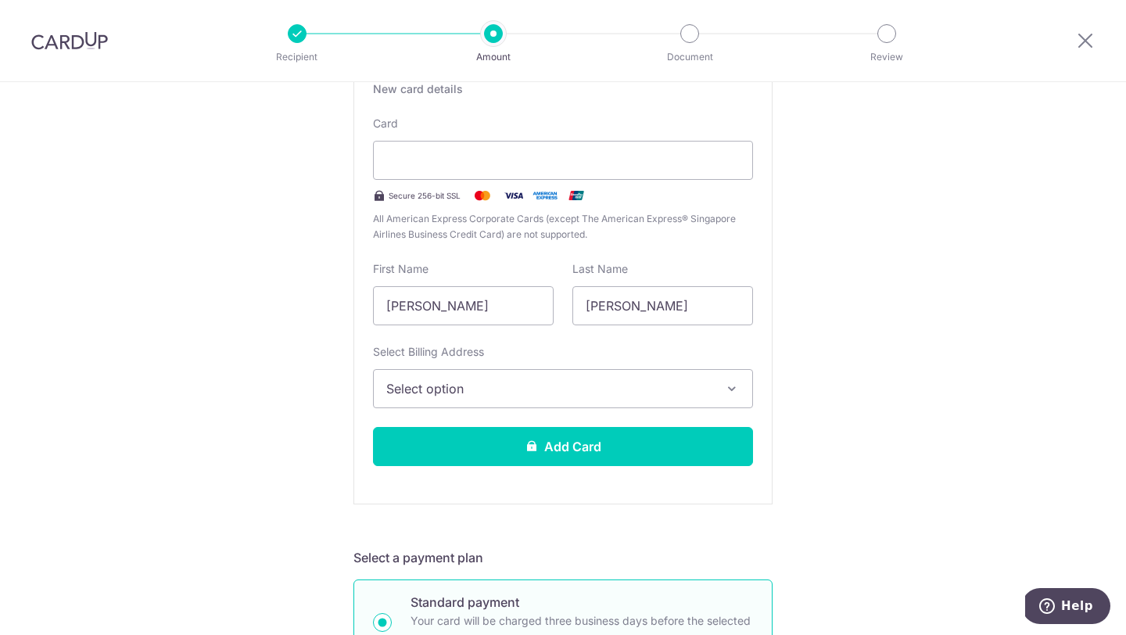
click at [624, 395] on span "Select option" at bounding box center [548, 388] width 325 height 19
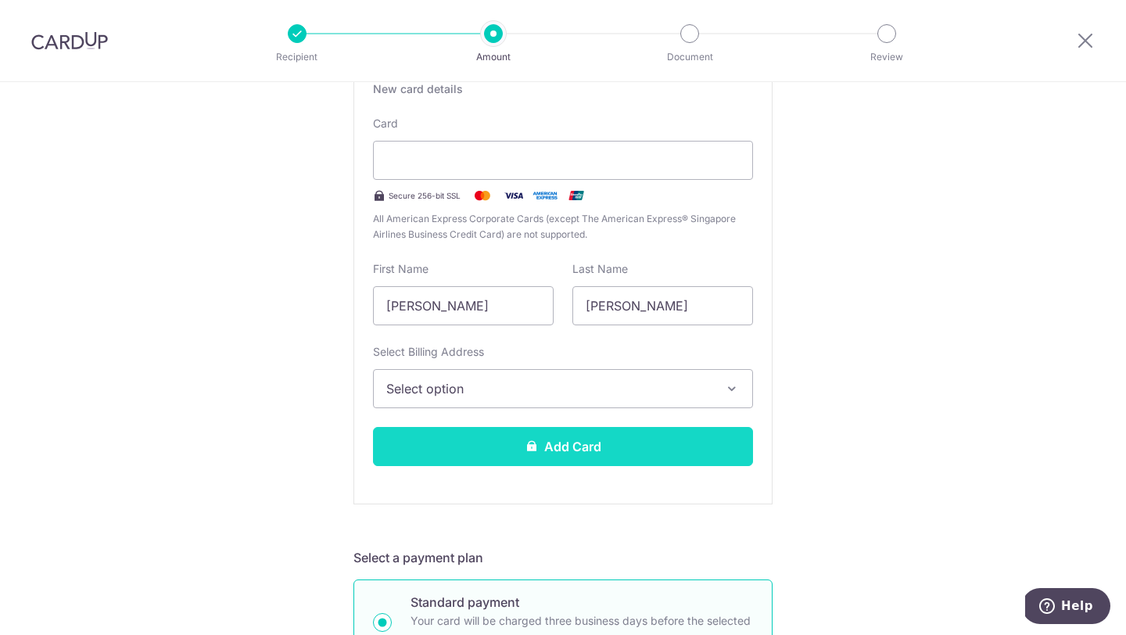
click at [713, 450] on button "Add Card" at bounding box center [563, 446] width 380 height 39
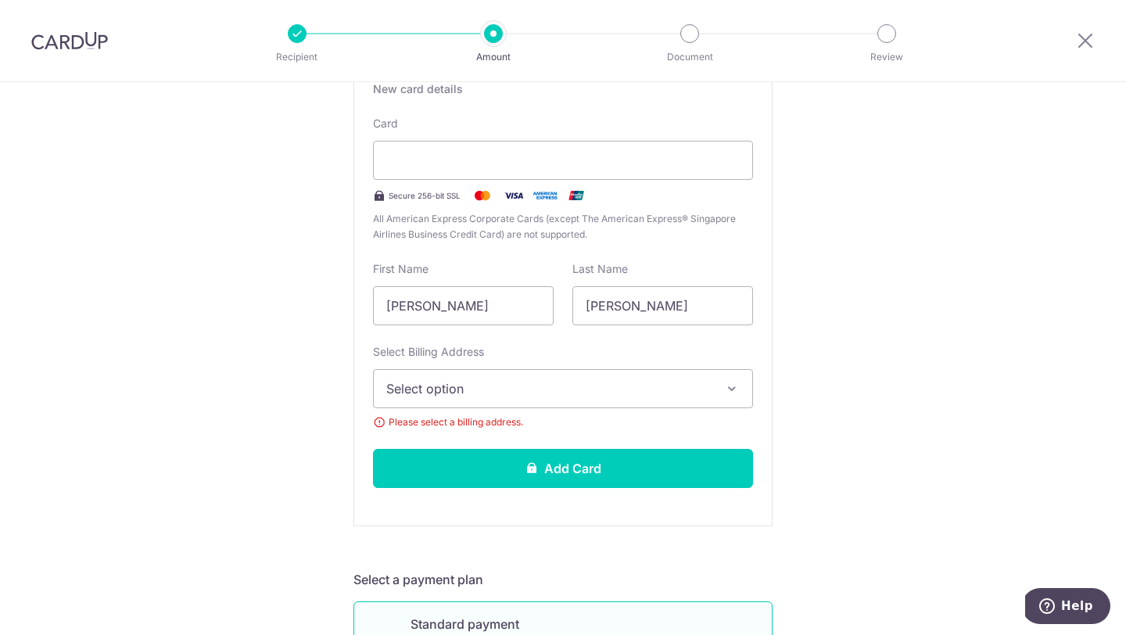
click at [740, 379] on button "Select option" at bounding box center [563, 388] width 380 height 39
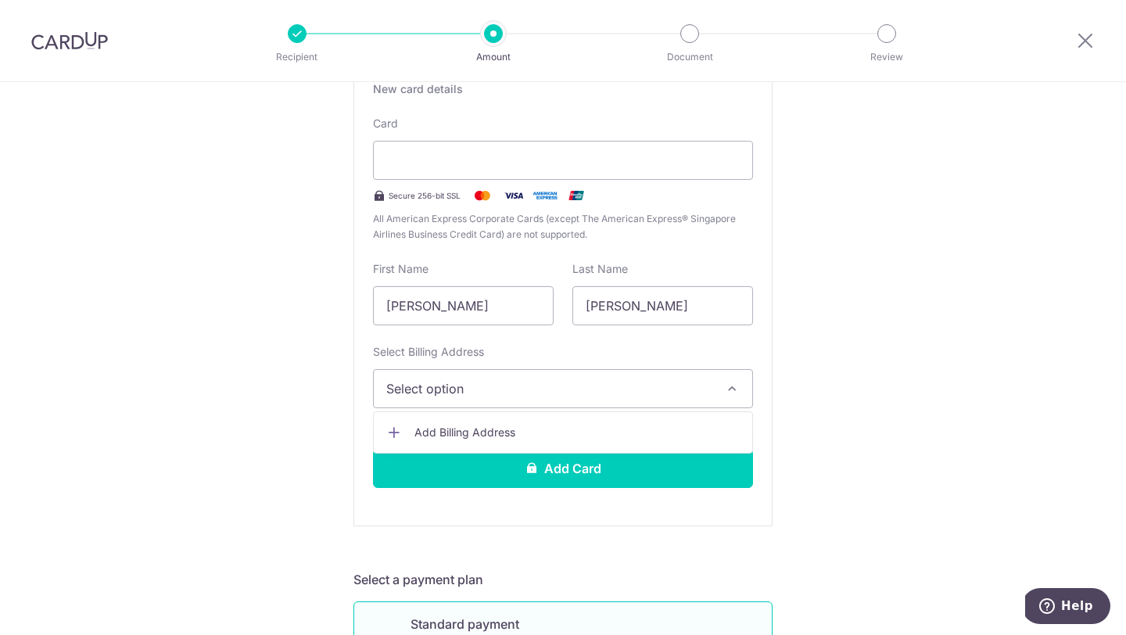
click at [673, 429] on span "Add Billing Address" at bounding box center [576, 432] width 325 height 16
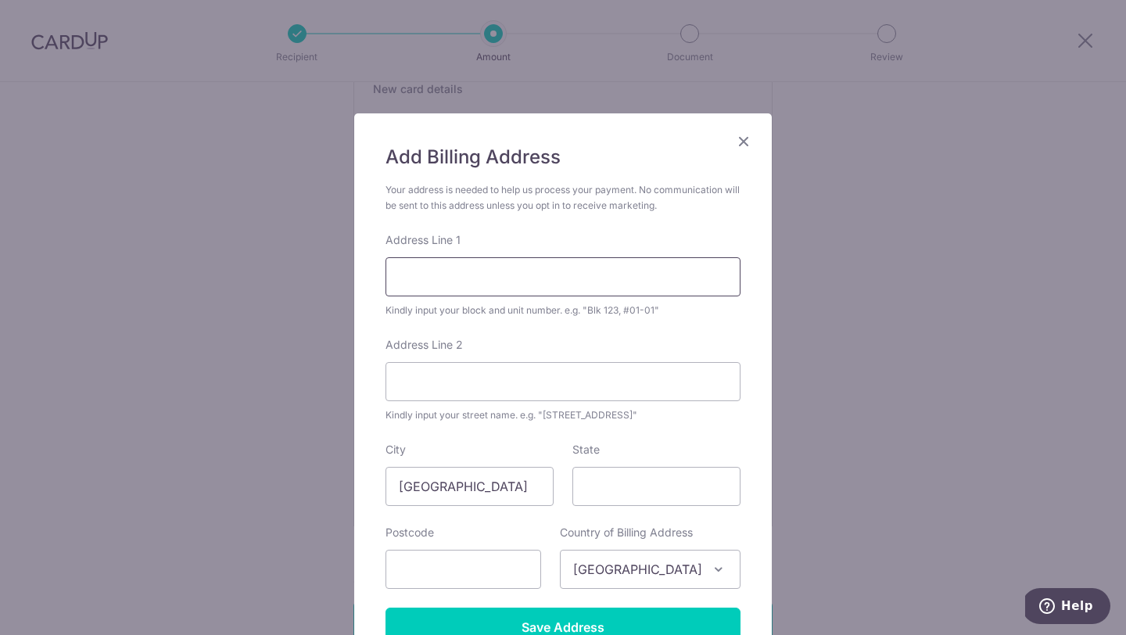
click at [547, 277] on input "Address Line 1" at bounding box center [562, 276] width 355 height 39
type input "39C Tavistock Avenue"
type input "555168"
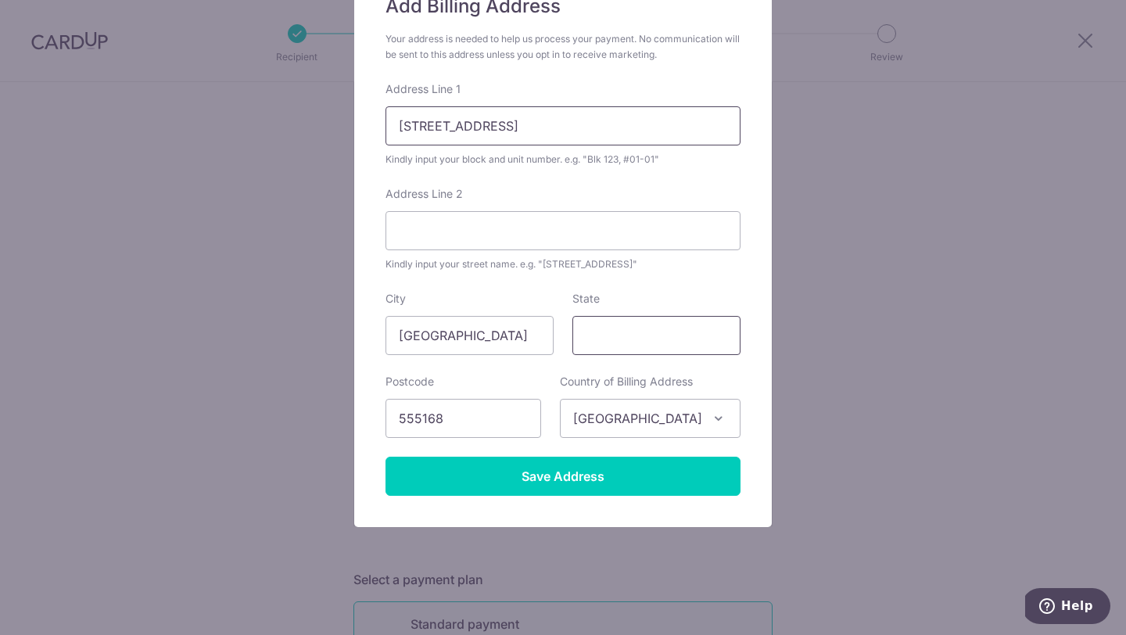
scroll to position [156, 0]
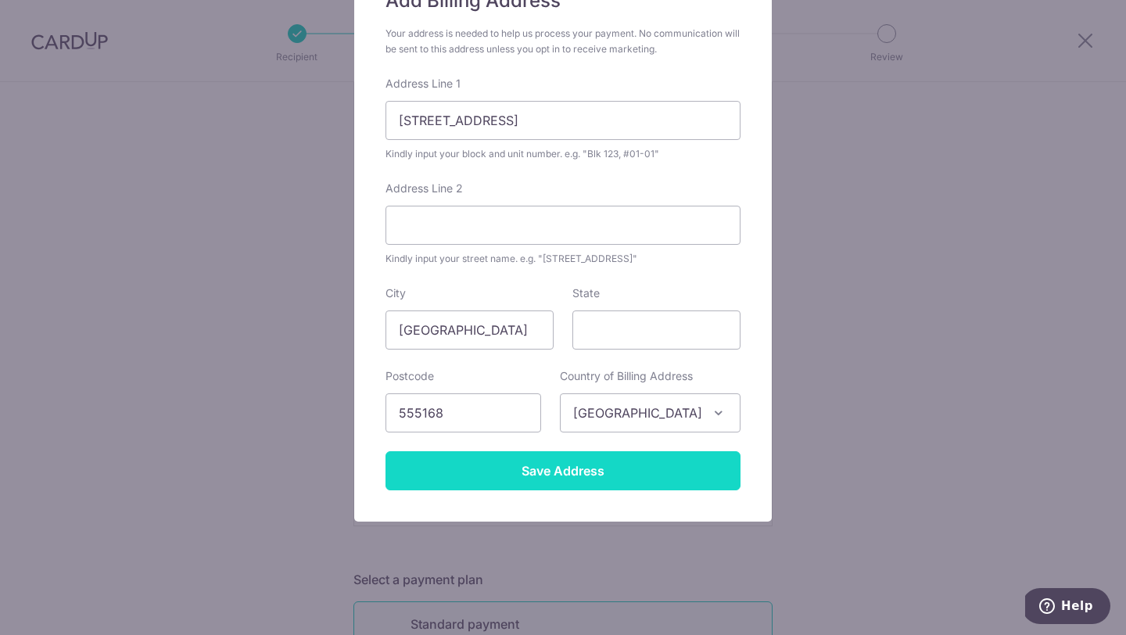
click at [596, 489] on input "Save Address" at bounding box center [562, 470] width 355 height 39
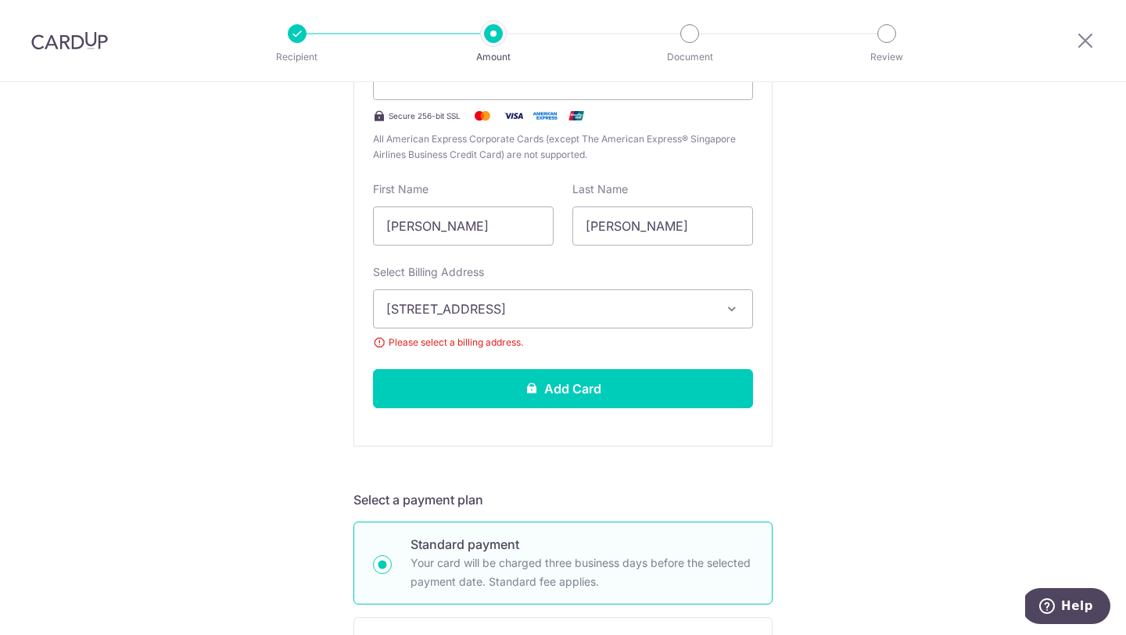
scroll to position [423, 0]
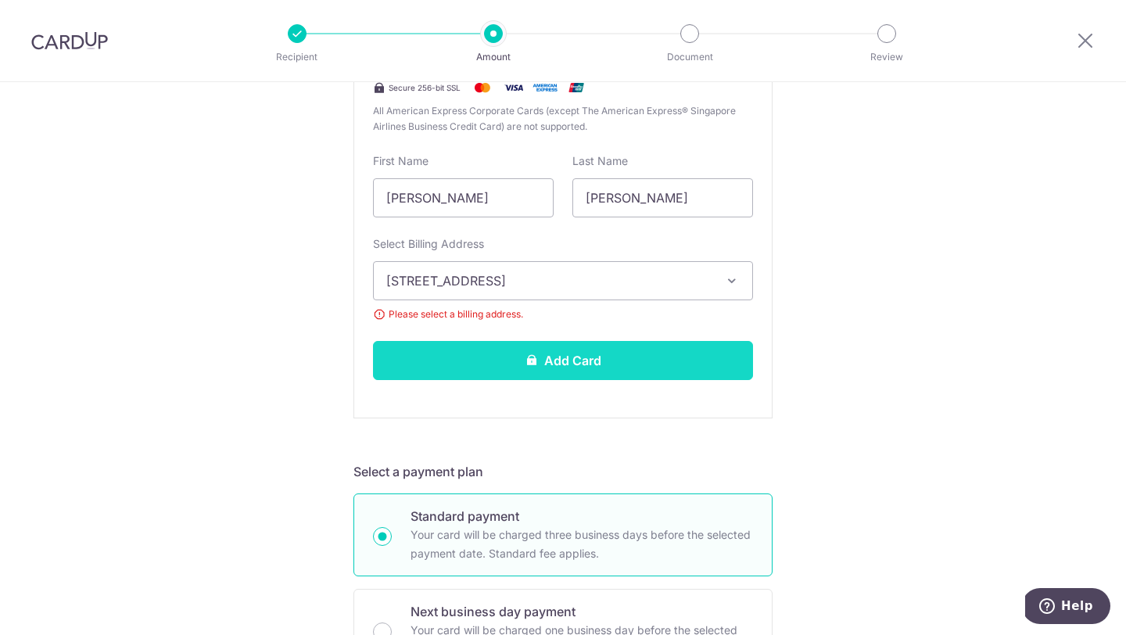
click at [696, 370] on button "Add Card" at bounding box center [563, 360] width 380 height 39
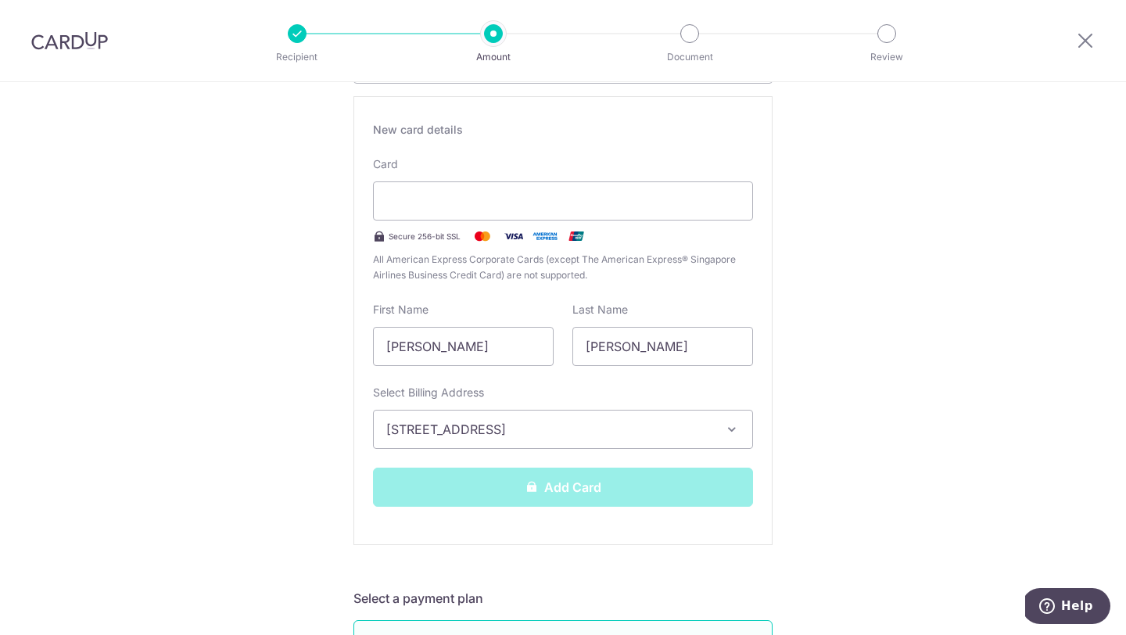
scroll to position [280, 0]
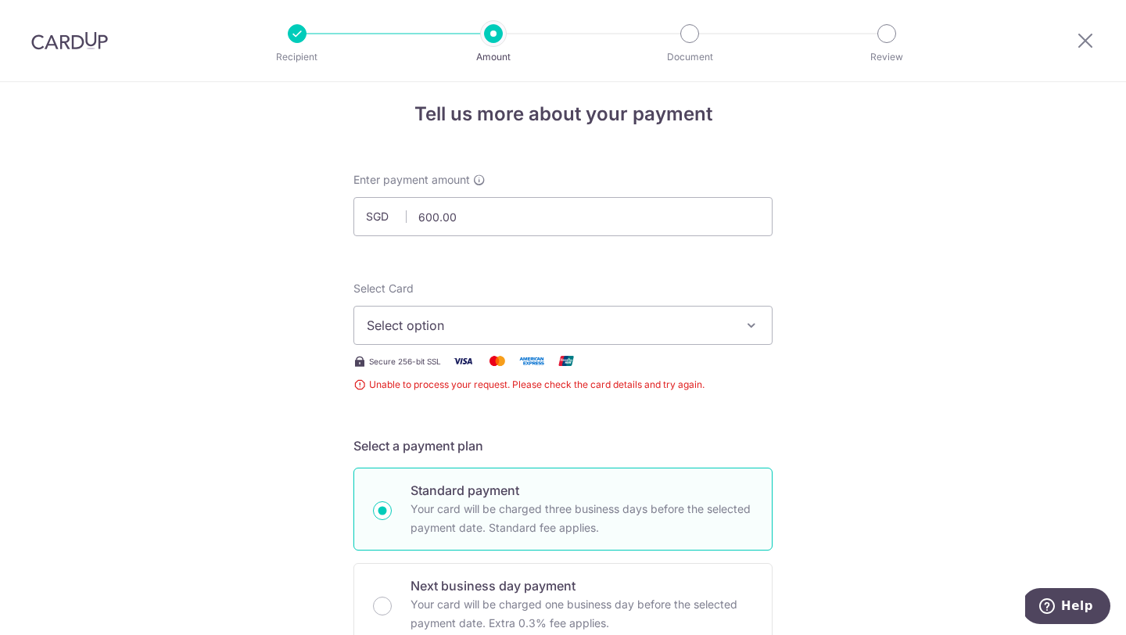
scroll to position [5, 0]
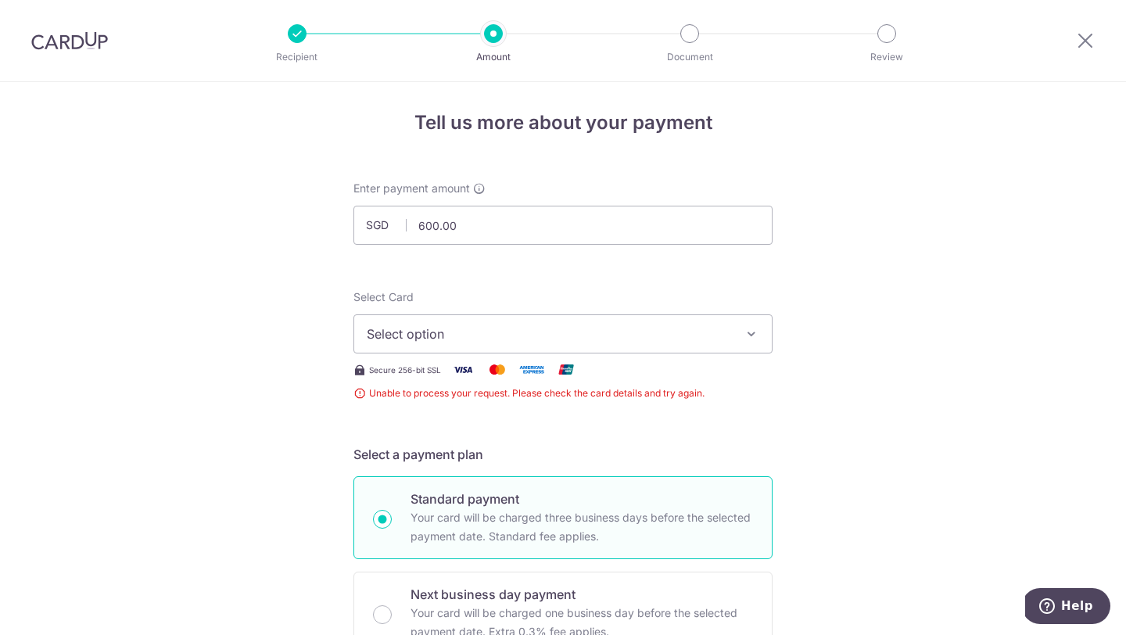
click at [746, 327] on icon "button" at bounding box center [751, 334] width 16 height 16
click at [619, 370] on span "Add credit card" at bounding box center [577, 378] width 364 height 16
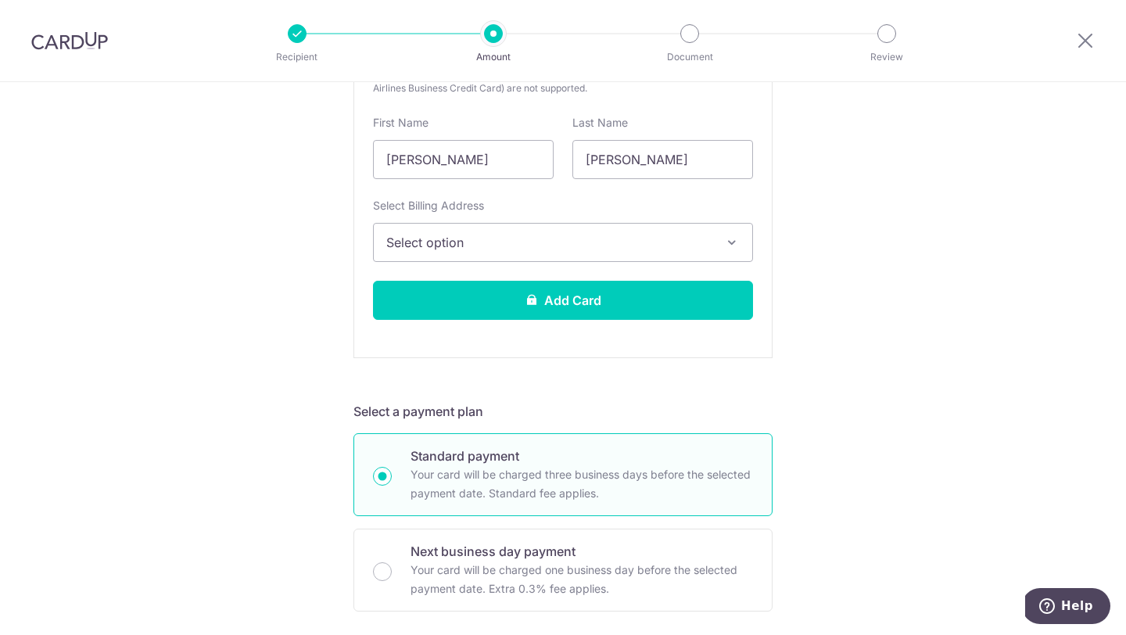
scroll to position [449, 0]
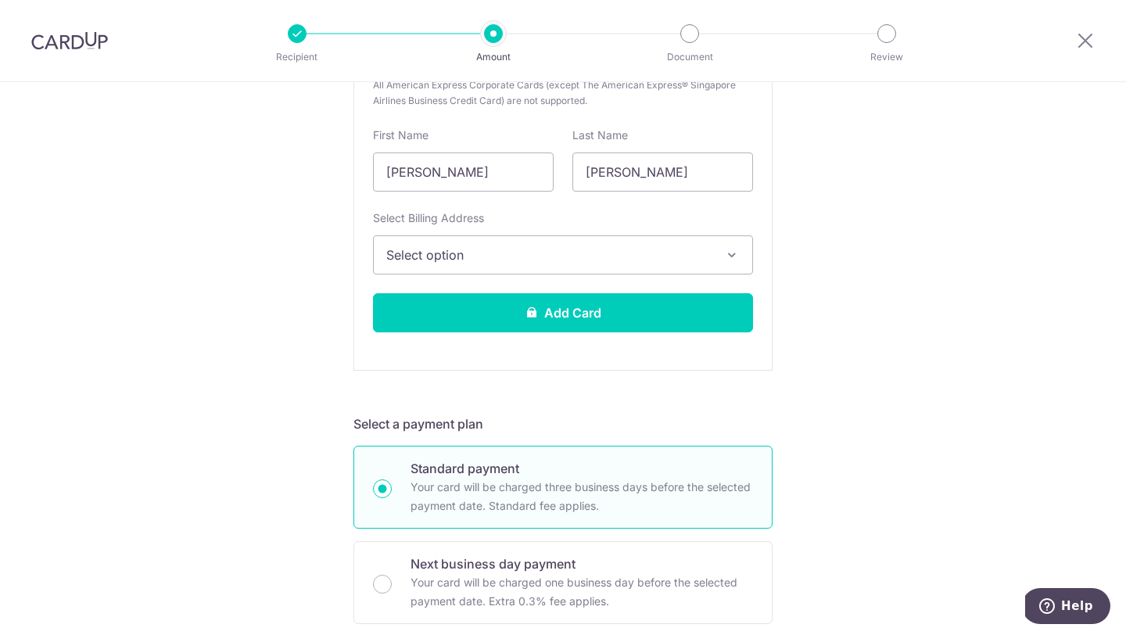
click at [733, 252] on icon "button" at bounding box center [732, 255] width 16 height 16
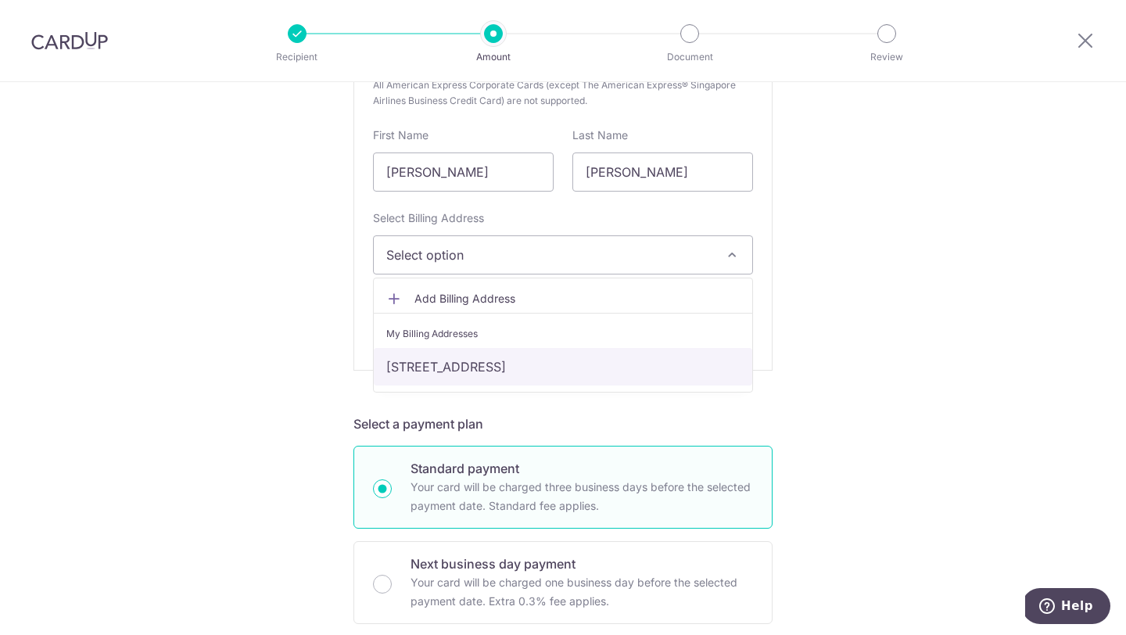
click at [584, 368] on link "[STREET_ADDRESS]" at bounding box center [563, 367] width 378 height 38
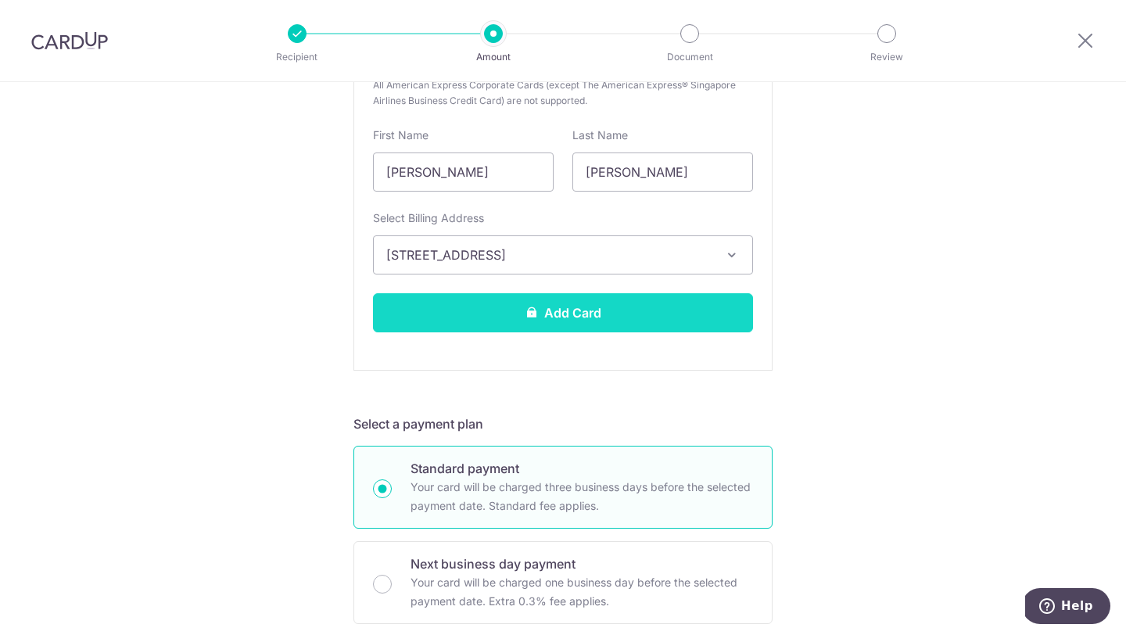
click at [597, 312] on button "Add Card" at bounding box center [563, 312] width 380 height 39
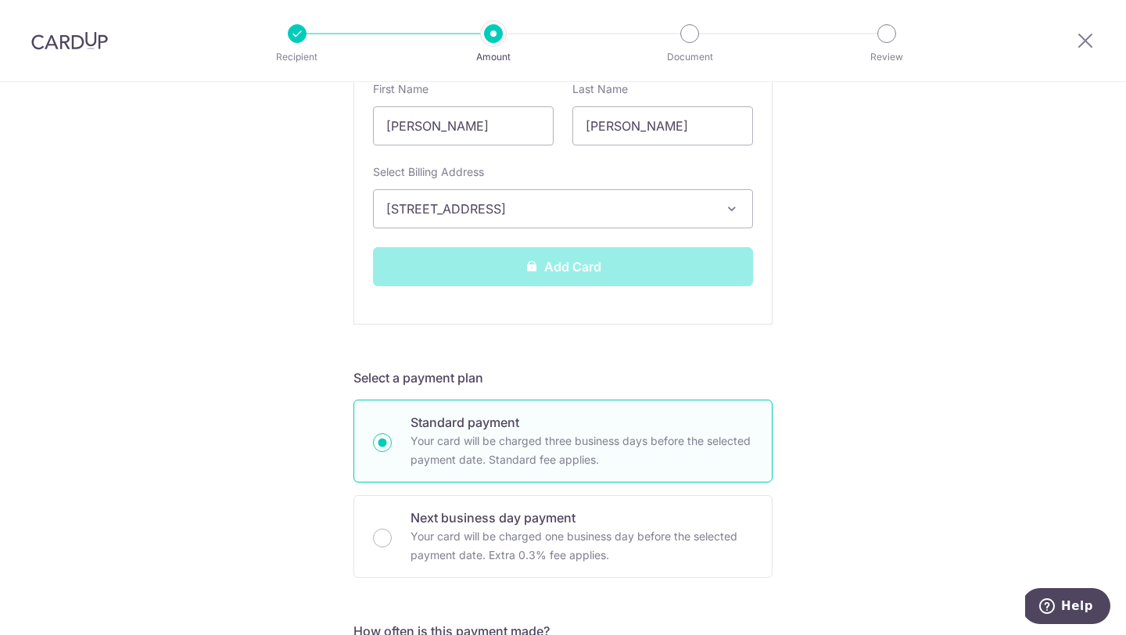
scroll to position [503, 0]
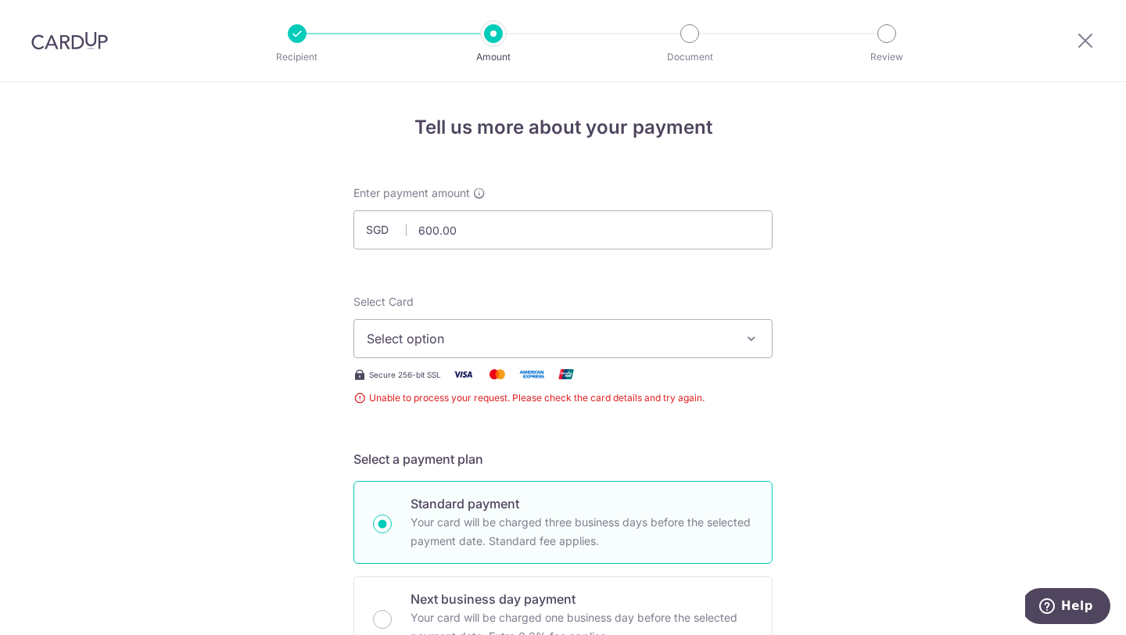
click at [621, 346] on span "Select option" at bounding box center [549, 338] width 364 height 19
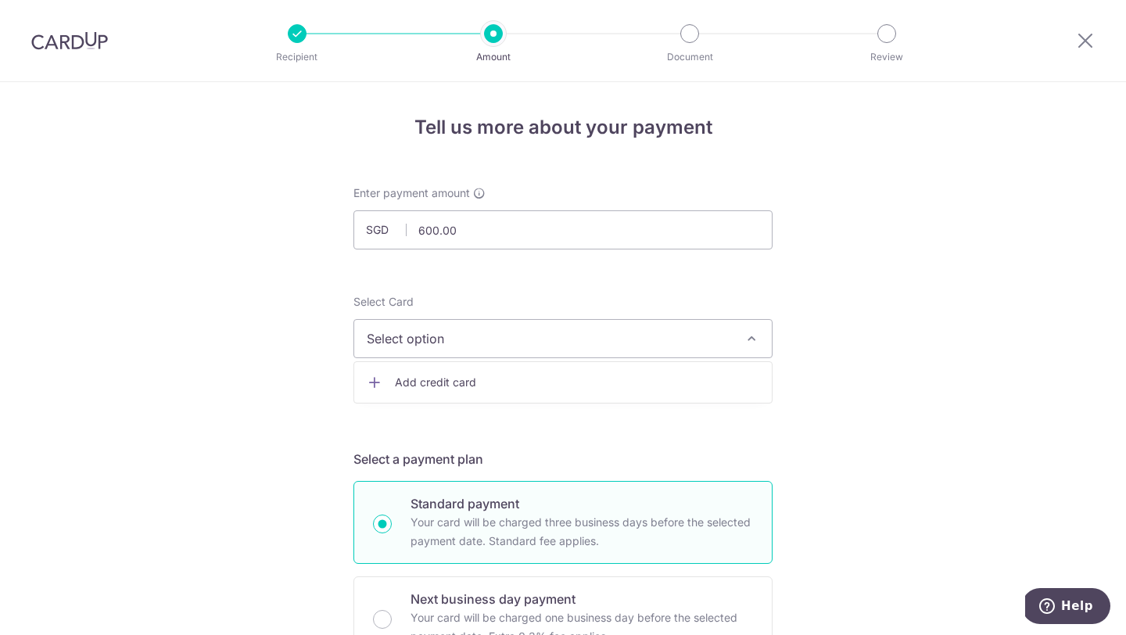
click at [617, 387] on span "Add credit card" at bounding box center [577, 382] width 364 height 16
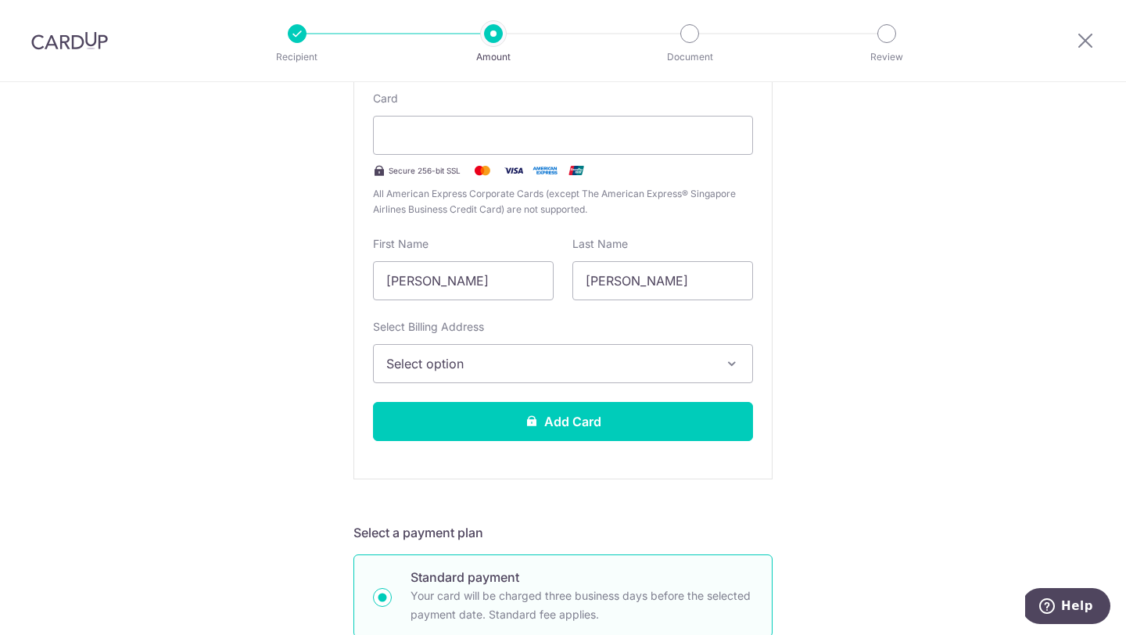
scroll to position [343, 0]
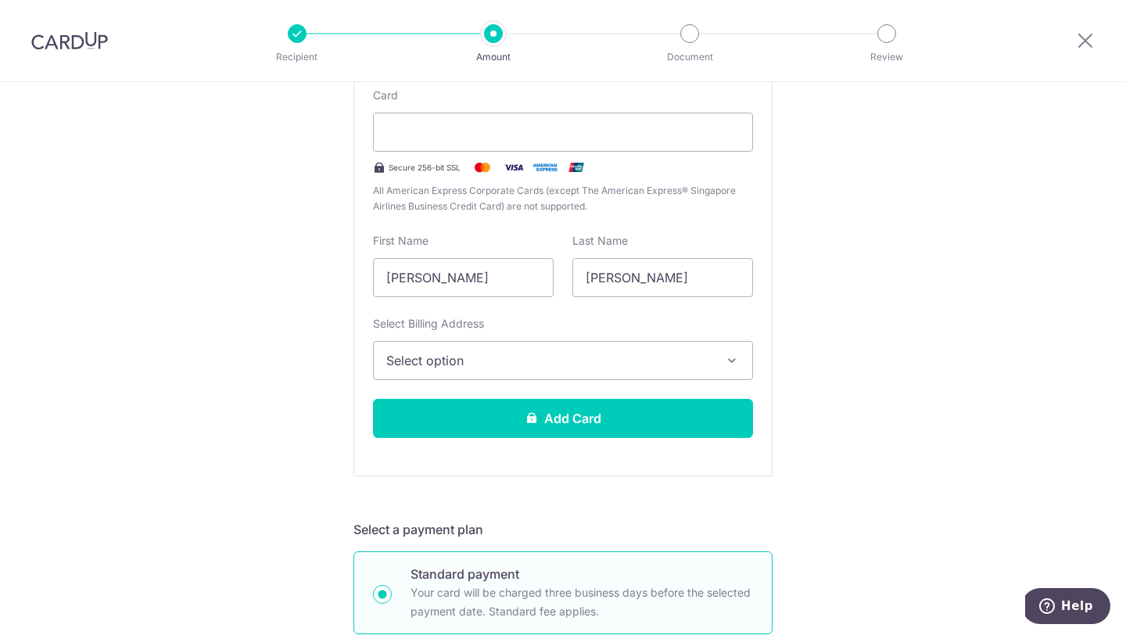
click at [637, 360] on span "Select option" at bounding box center [548, 360] width 325 height 19
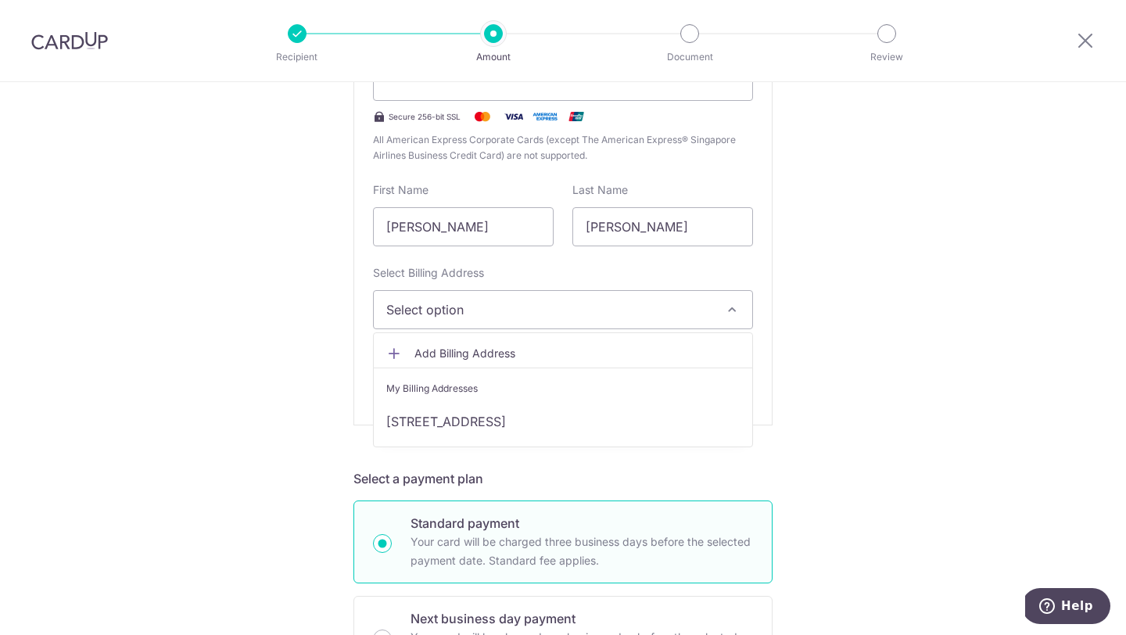
scroll to position [396, 0]
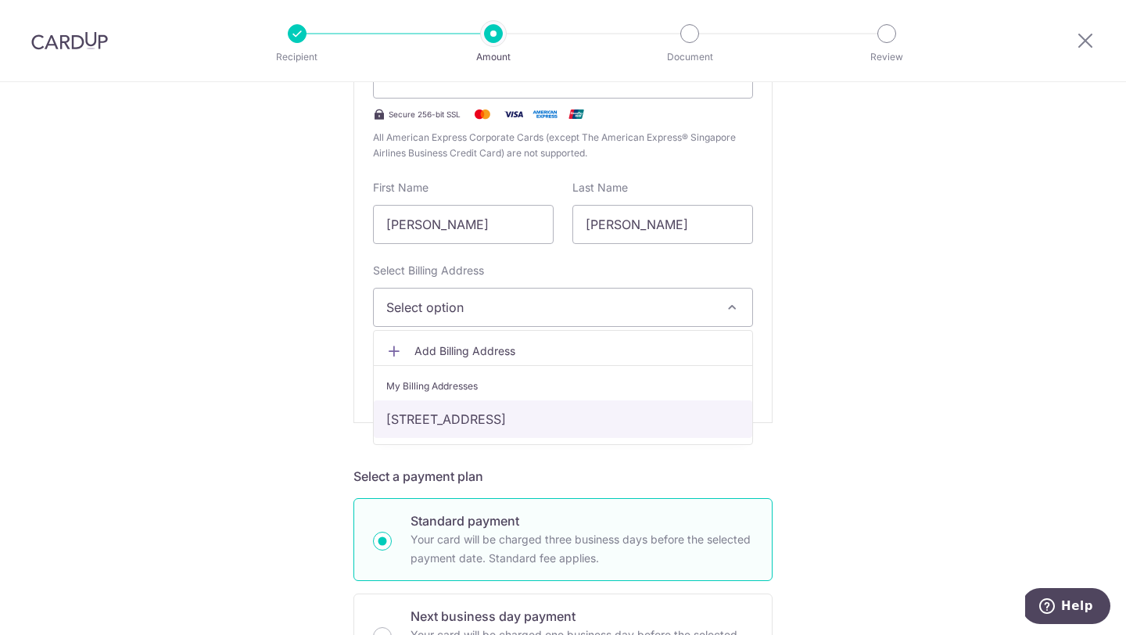
click at [626, 416] on link "[STREET_ADDRESS]" at bounding box center [563, 419] width 378 height 38
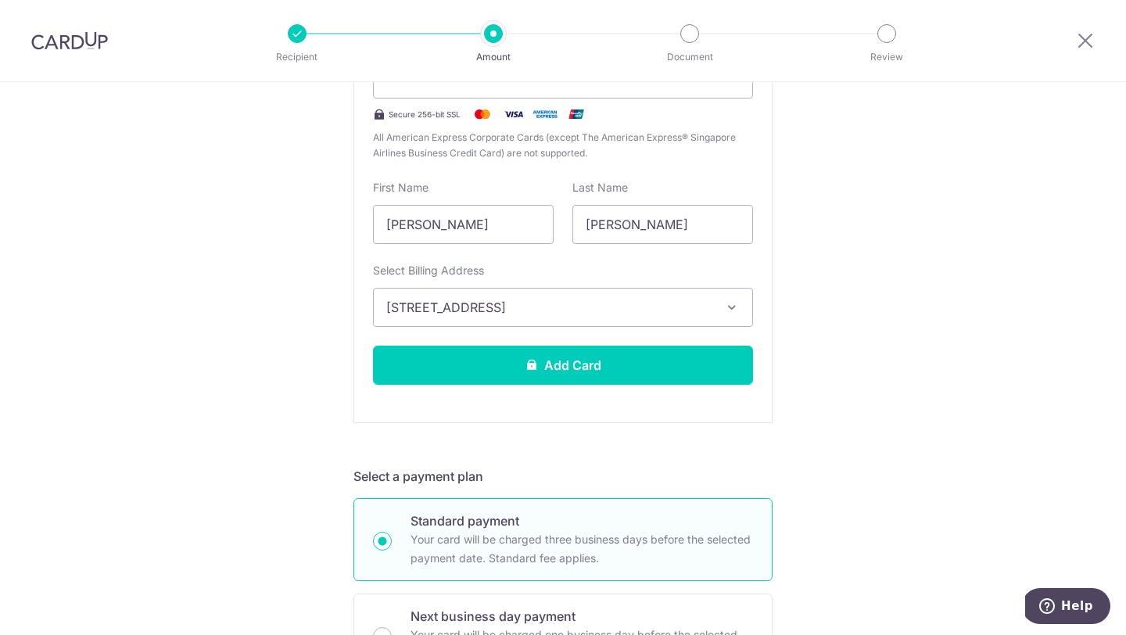
scroll to position [460, 0]
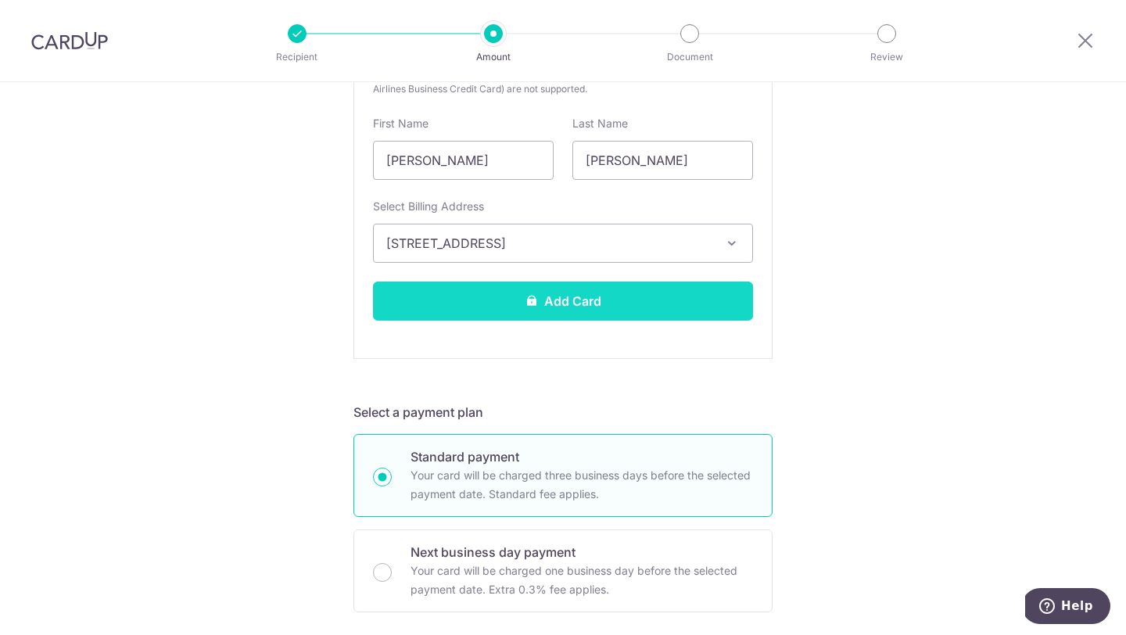
click at [607, 303] on button "Add Card" at bounding box center [563, 300] width 380 height 39
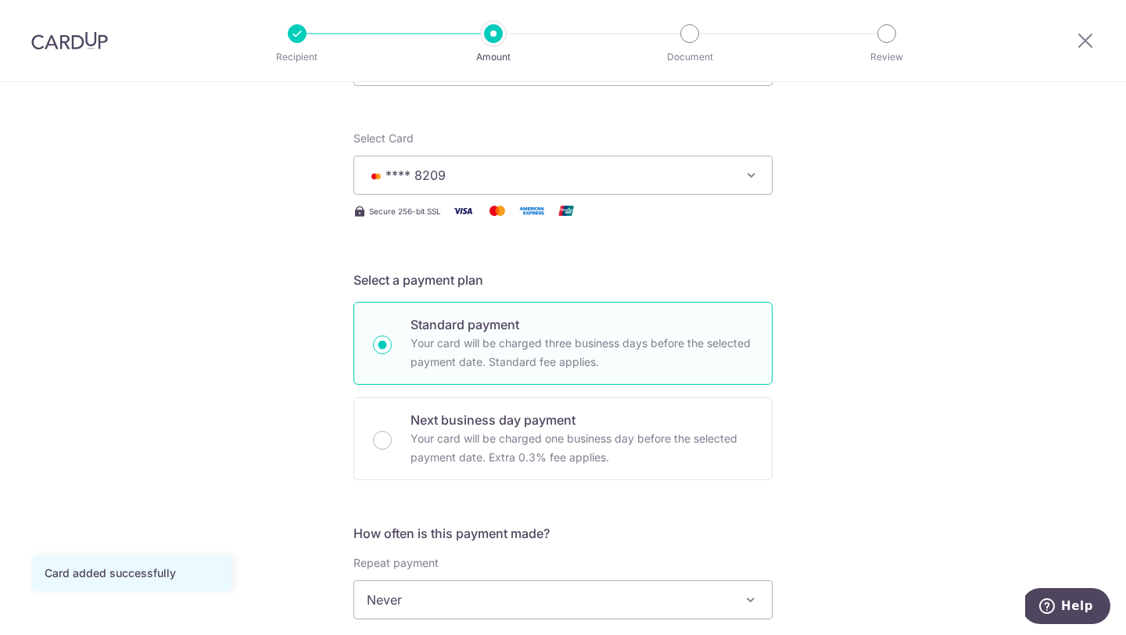
scroll to position [164, 0]
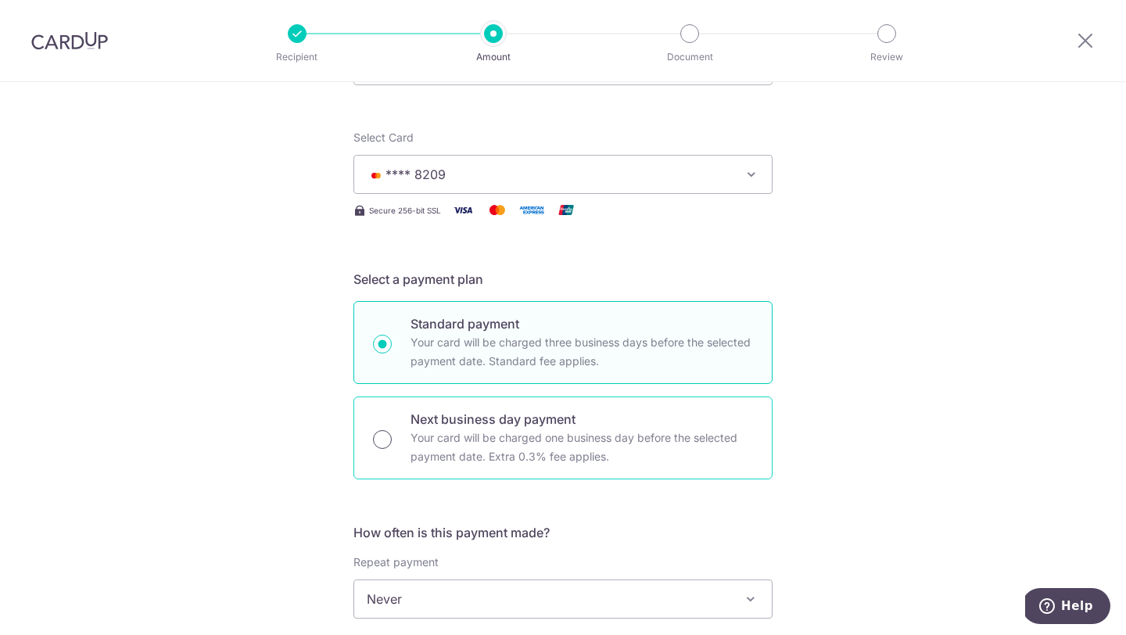
click at [380, 446] on input "Next business day payment Your card will be charged one business day before the…" at bounding box center [382, 439] width 19 height 19
radio input "true"
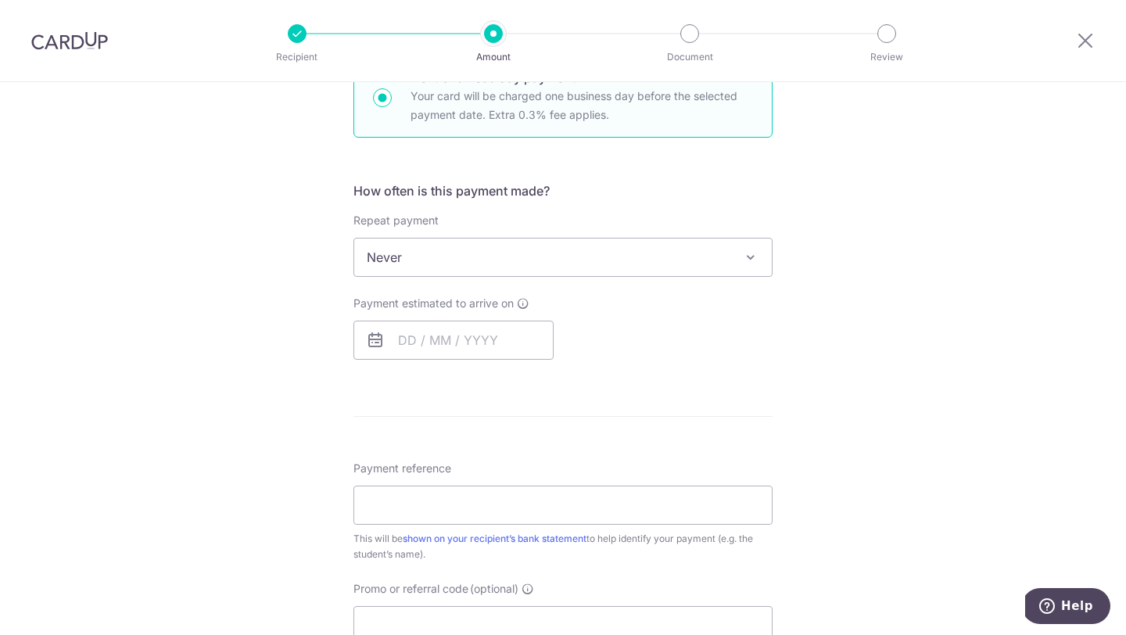
scroll to position [509, 0]
click at [415, 335] on input "text" at bounding box center [453, 336] width 200 height 39
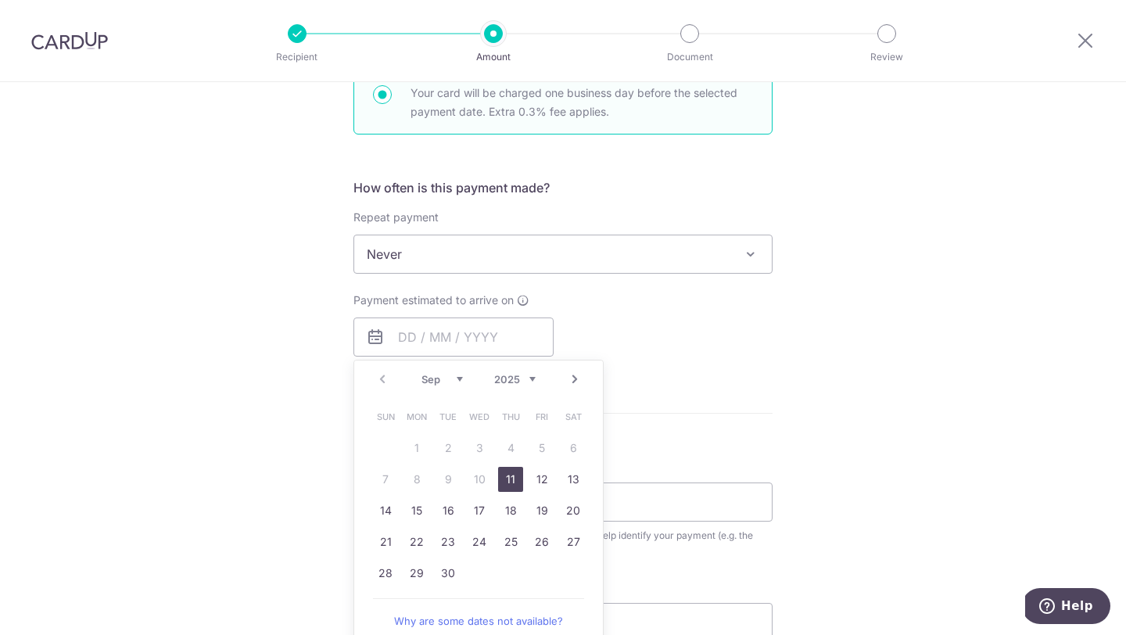
click at [509, 480] on link "11" at bounding box center [510, 479] width 25 height 25
type input "11/09/2025"
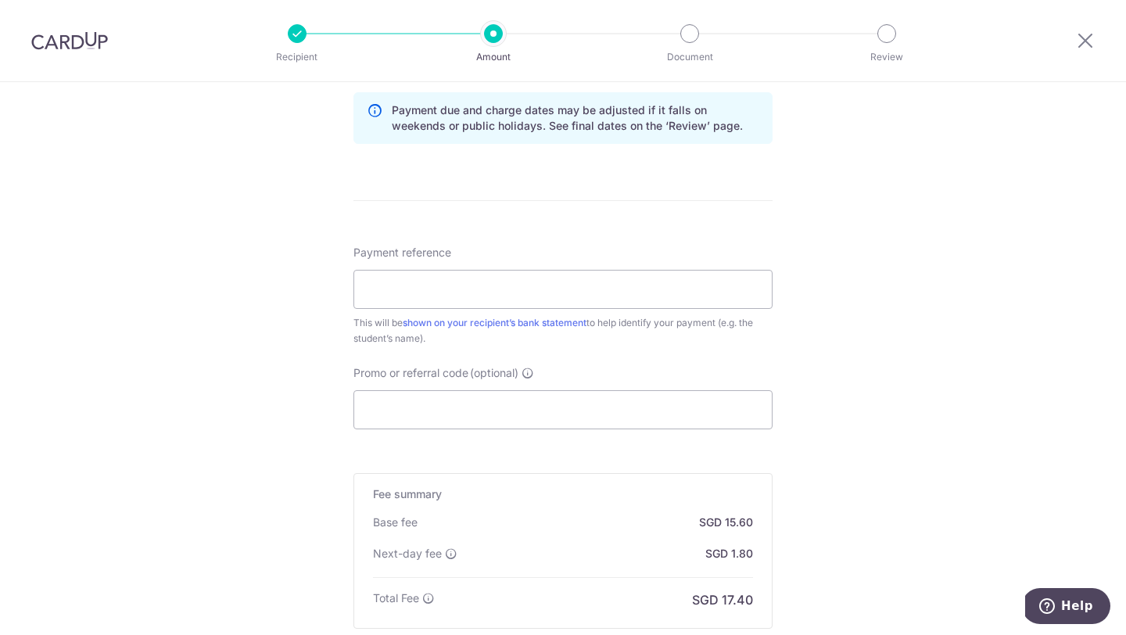
scroll to position [820, 0]
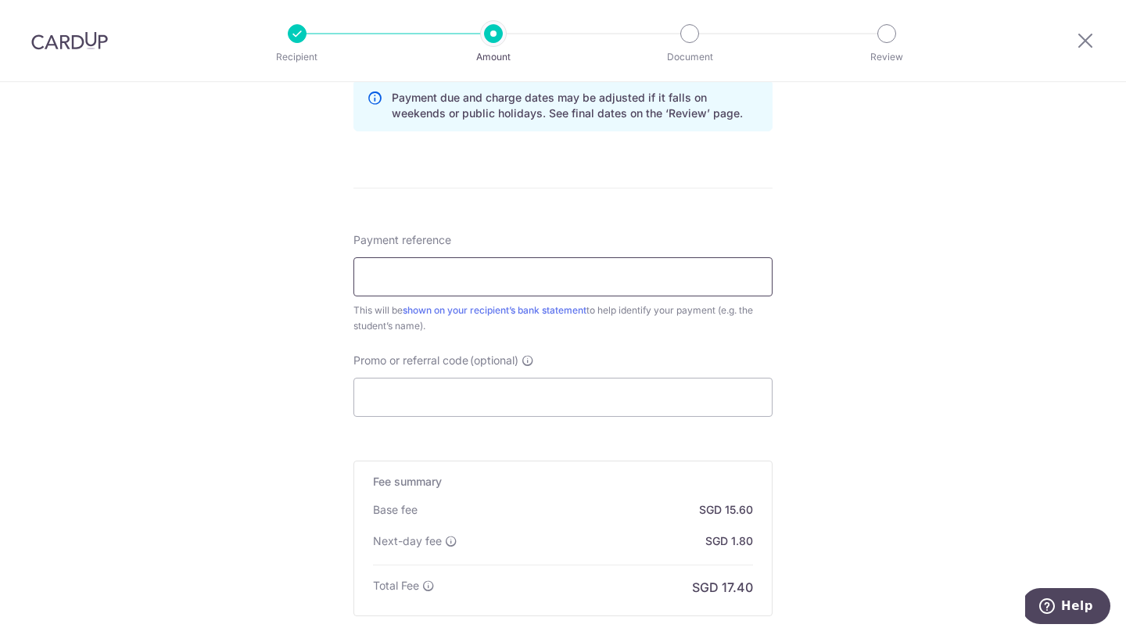
click at [461, 288] on input "Payment reference" at bounding box center [562, 276] width 419 height 39
type input "p"
type input "B"
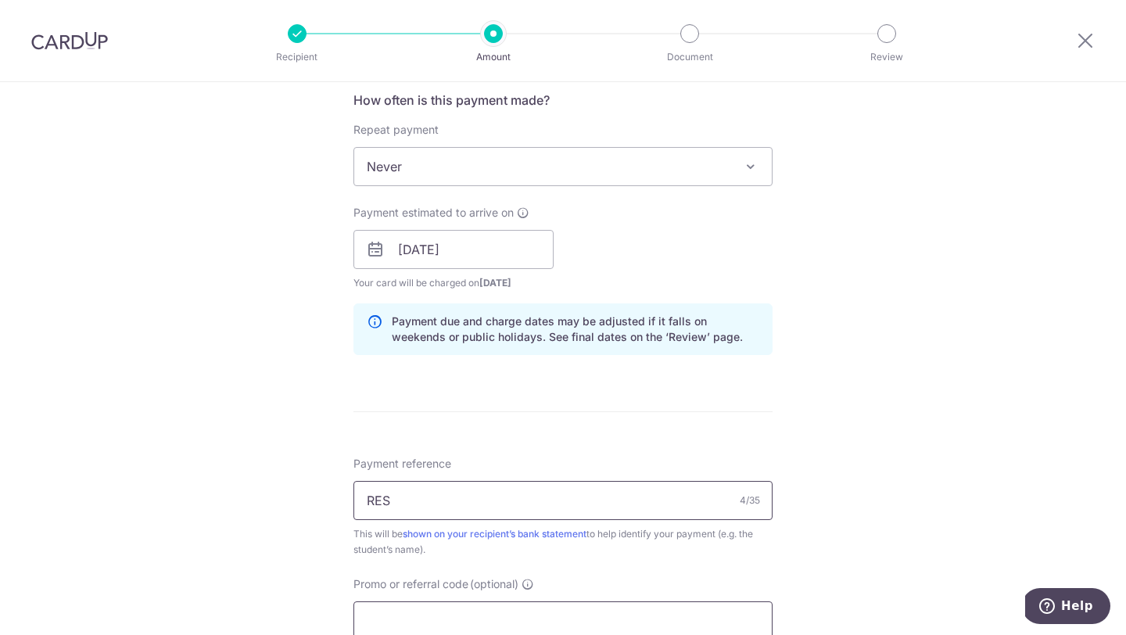
scroll to position [1001, 0]
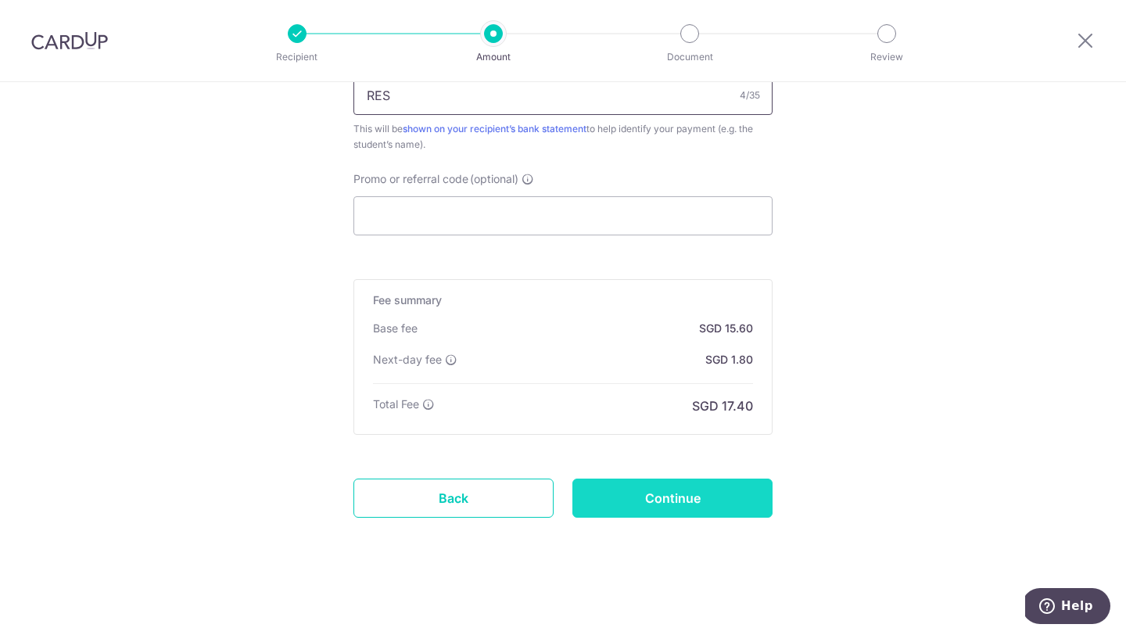
type input "RES"
click at [651, 502] on input "Continue" at bounding box center [672, 497] width 200 height 39
type input "Create Schedule"
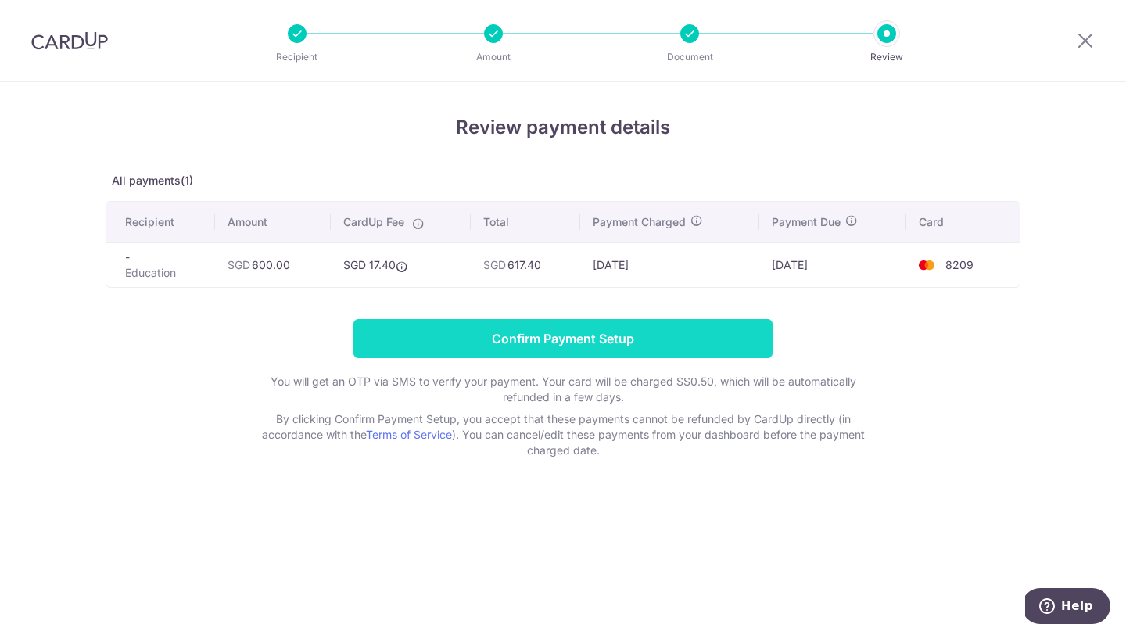
click at [622, 332] on input "Confirm Payment Setup" at bounding box center [562, 338] width 419 height 39
